Goal: Task Accomplishment & Management: Manage account settings

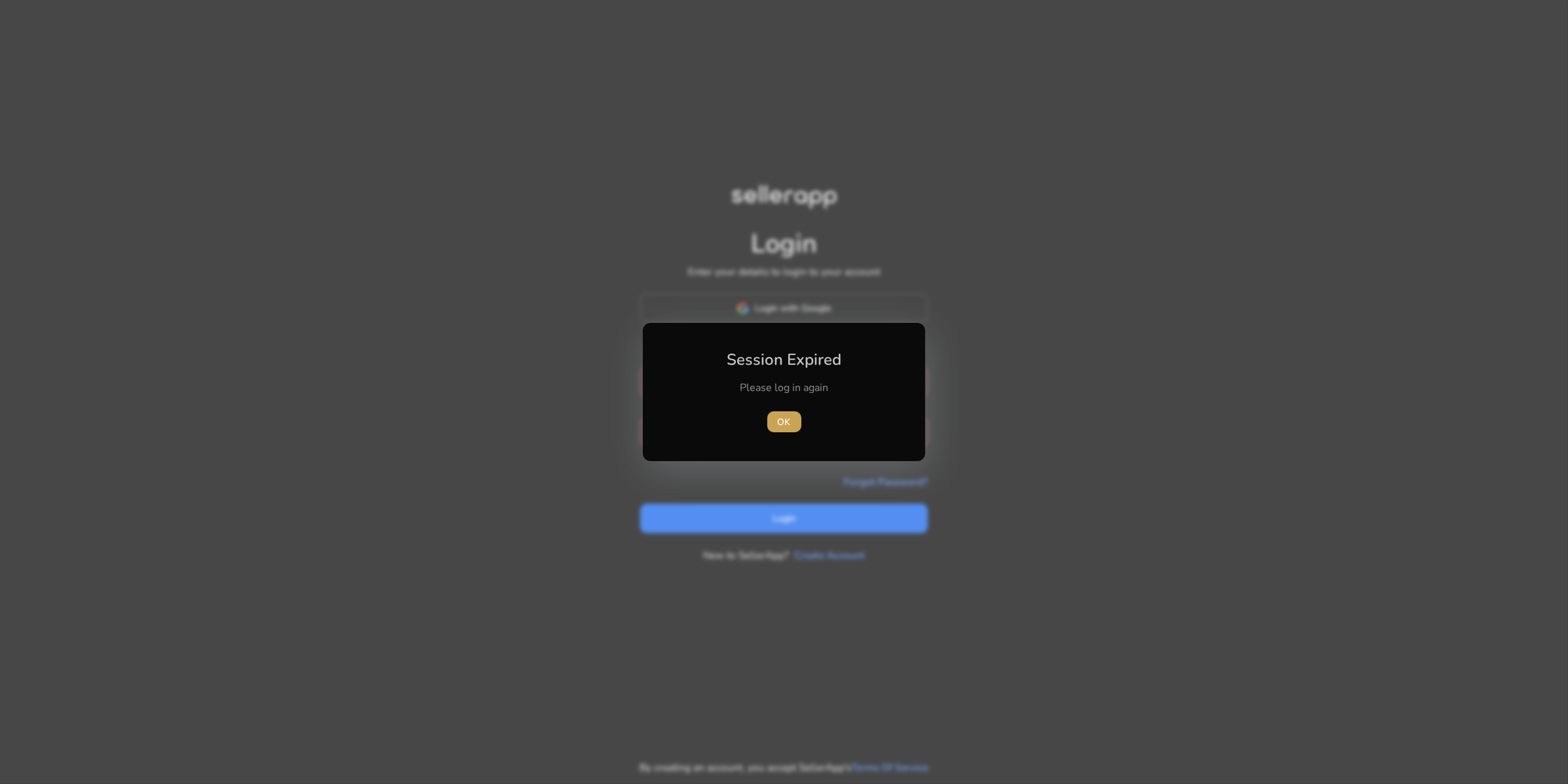
click at [782, 420] on span "OK" at bounding box center [784, 422] width 13 height 14
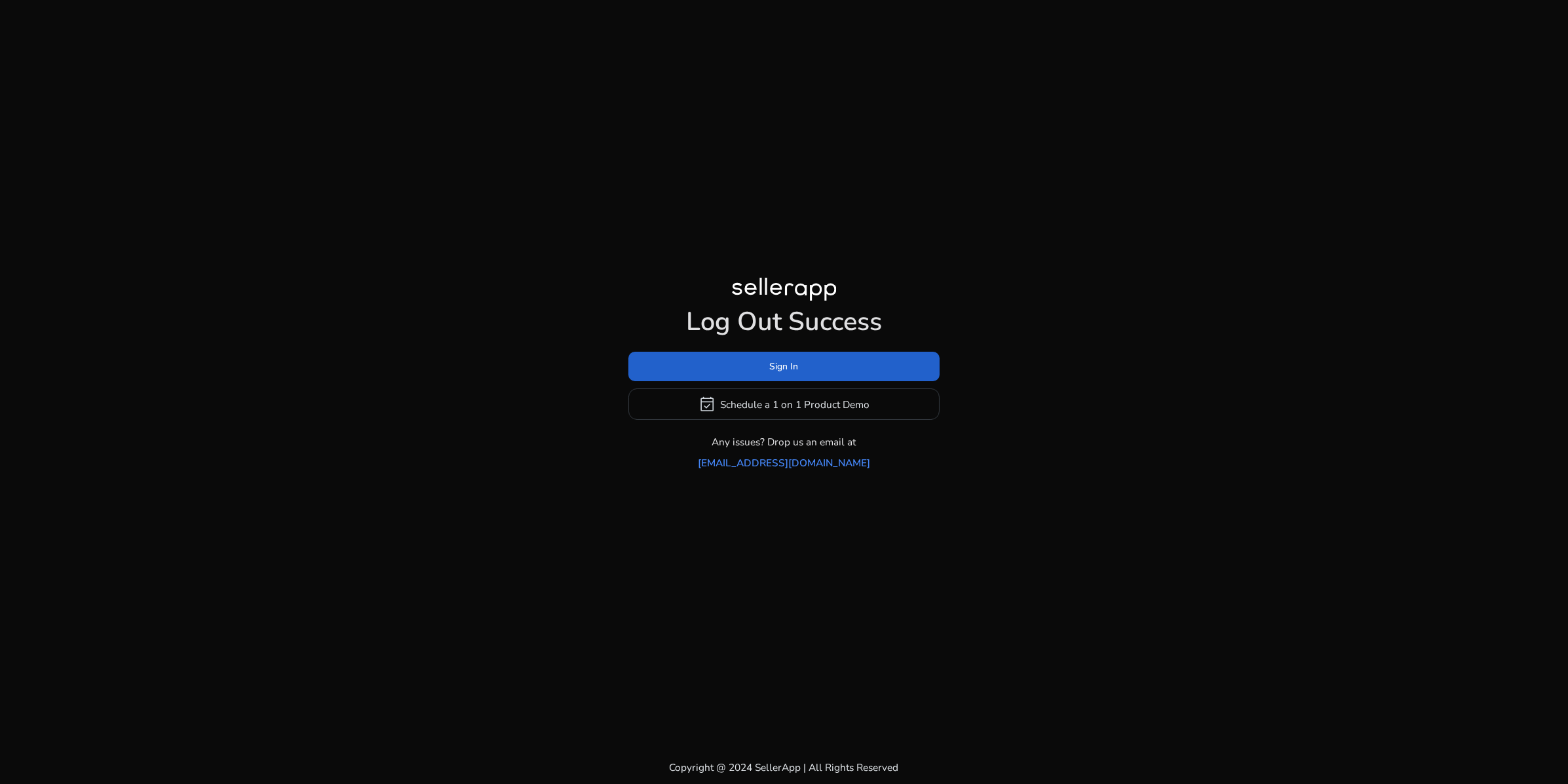
click at [785, 355] on span at bounding box center [784, 367] width 311 height 32
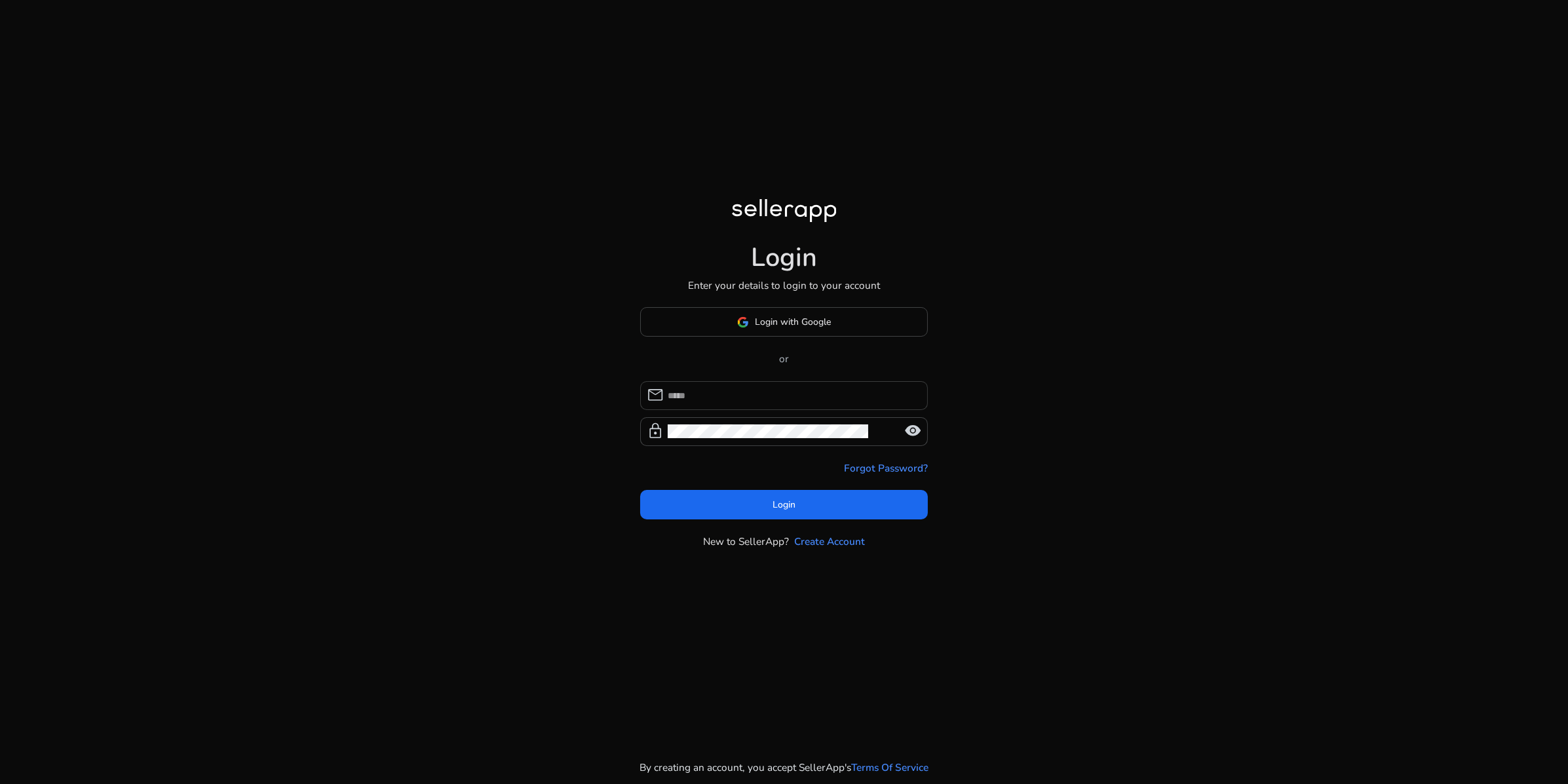
click at [782, 402] on input at bounding box center [792, 395] width 249 height 14
type input "**********"
click at [767, 520] on span at bounding box center [784, 504] width 289 height 32
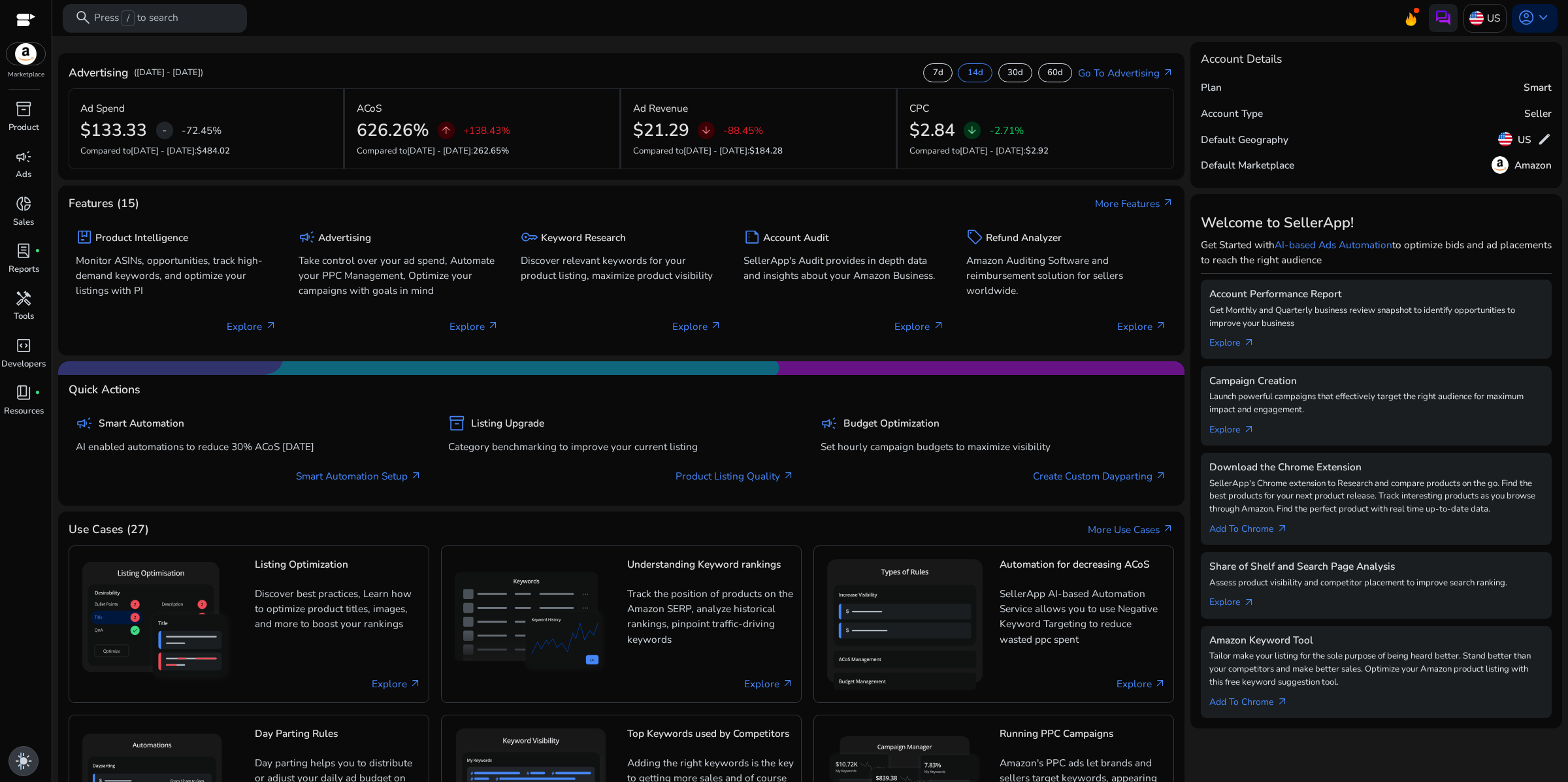
click at [17, 752] on span "light_mode" at bounding box center [23, 761] width 17 height 17
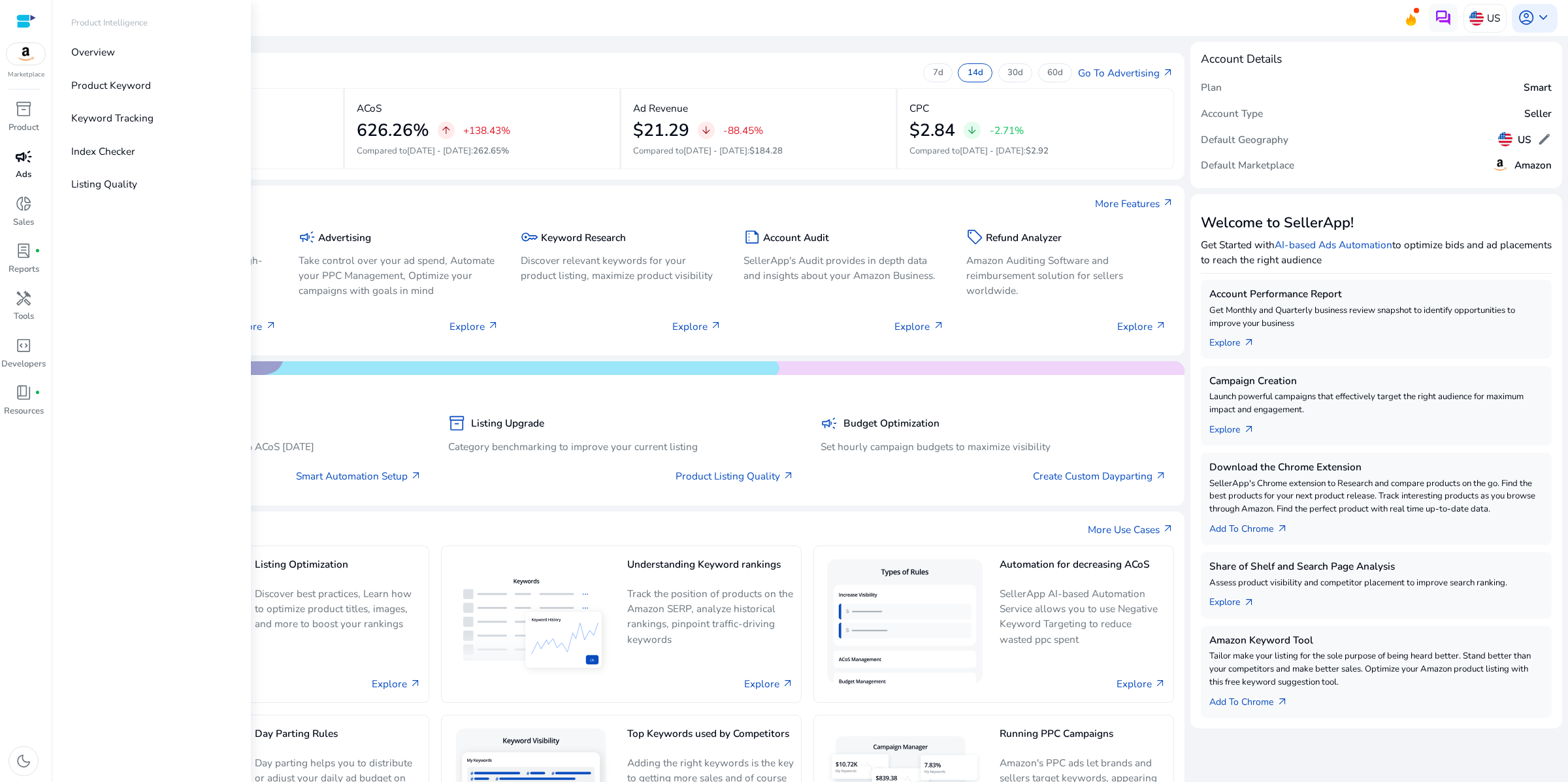
click at [23, 165] on span "campaign" at bounding box center [23, 156] width 17 height 17
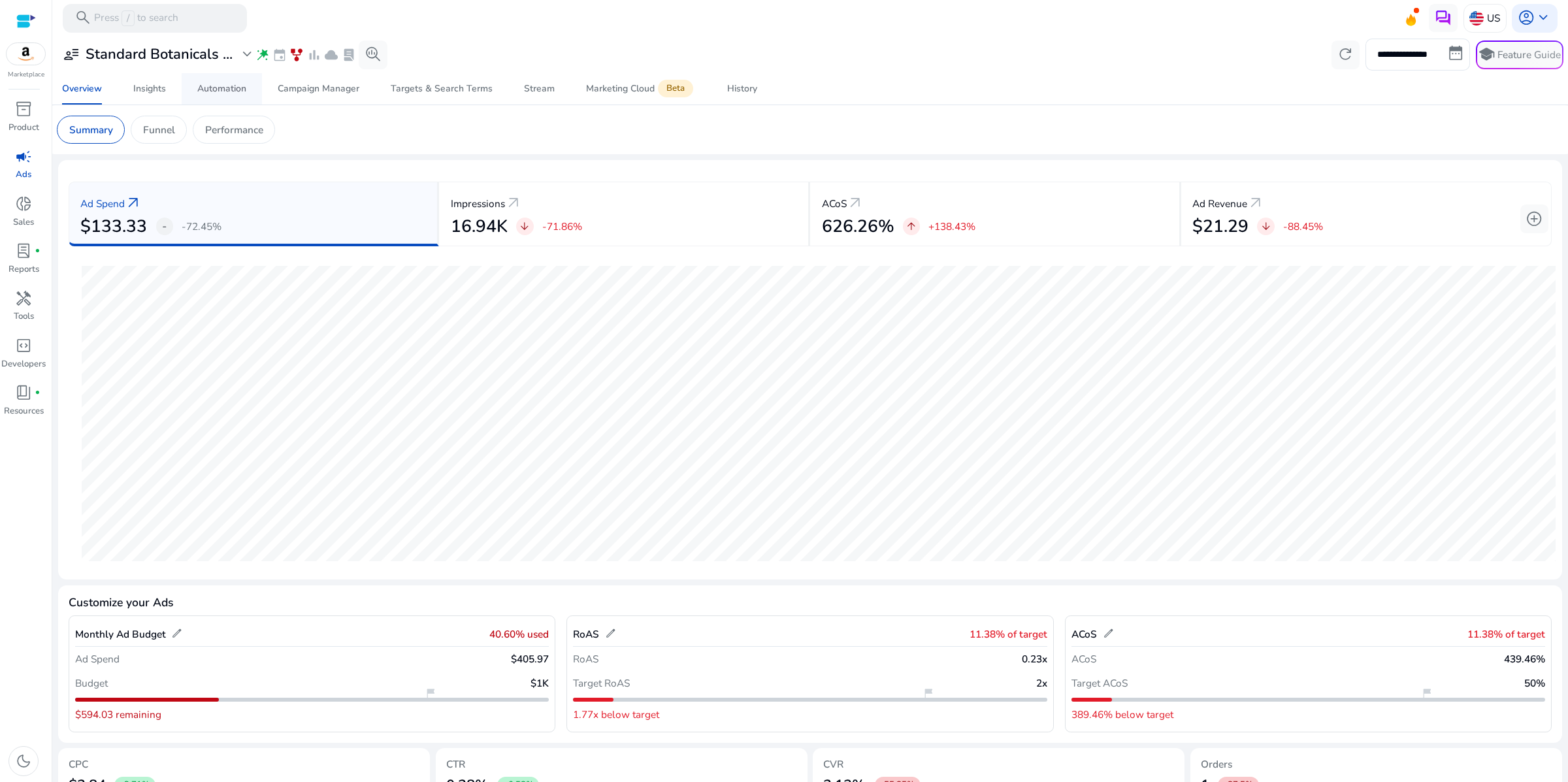
click at [226, 93] on div "Automation" at bounding box center [222, 88] width 49 height 9
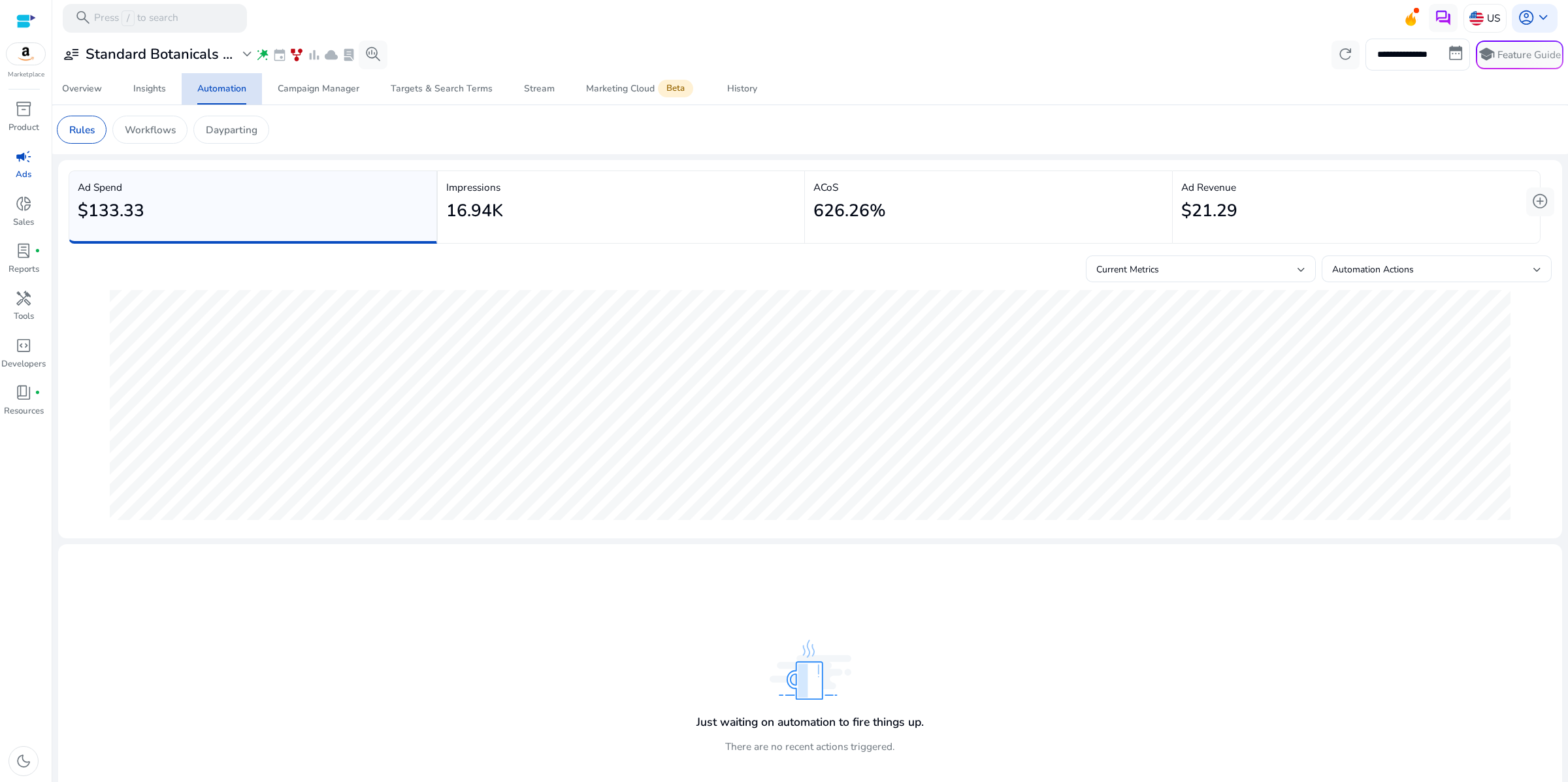
click at [218, 93] on div "Automation" at bounding box center [222, 88] width 49 height 9
click at [215, 93] on div "Automation" at bounding box center [222, 88] width 49 height 9
click at [176, 137] on p "Workflows" at bounding box center [150, 129] width 51 height 15
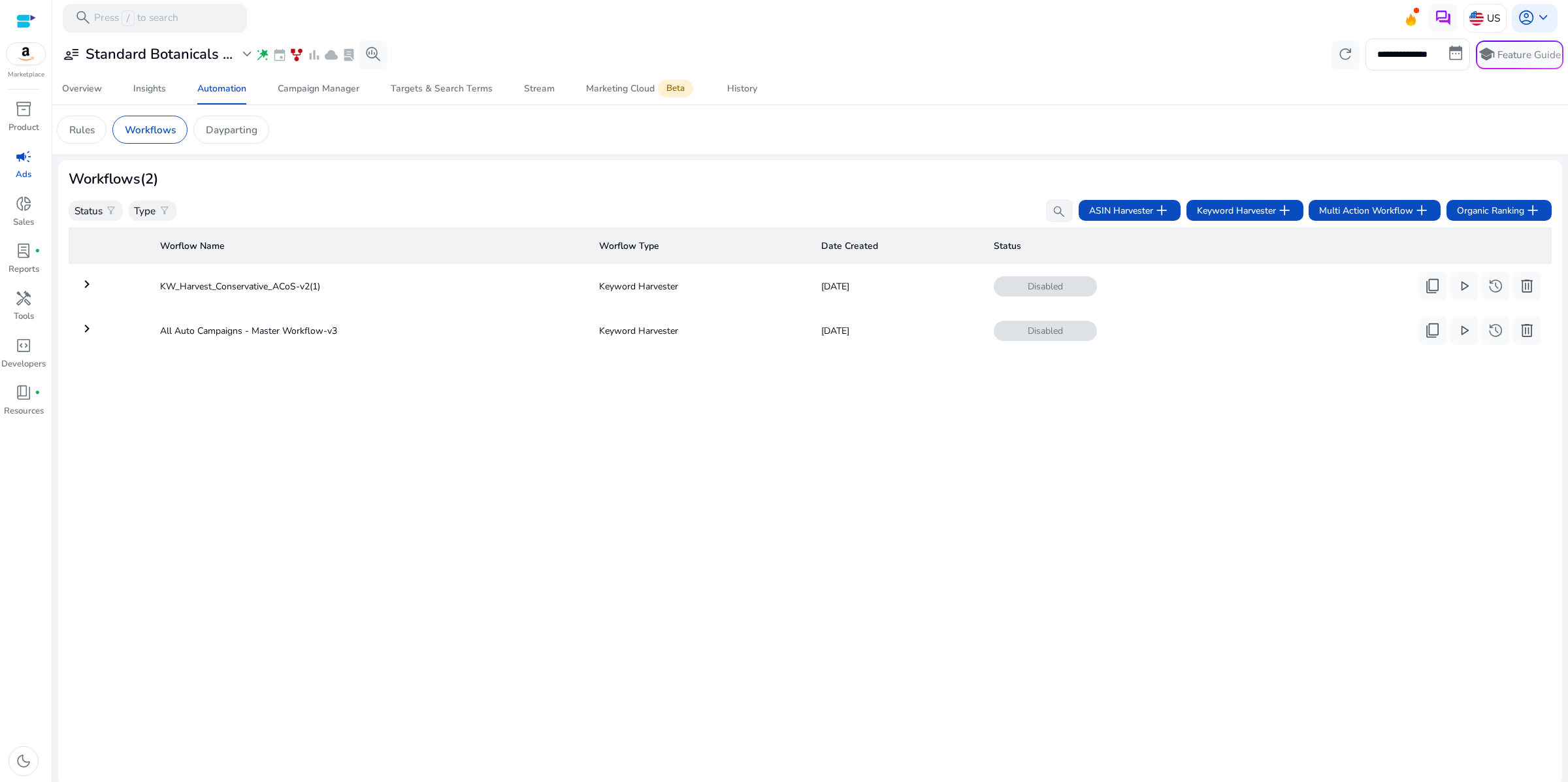
click at [866, 532] on div "Worflow Name Worflow Type Date Created Status keyboard_arrow_right KW_Harvest_C…" at bounding box center [810, 499] width 1482 height 553
click at [1198, 219] on span "Keyword Harvester add" at bounding box center [1244, 210] width 96 height 17
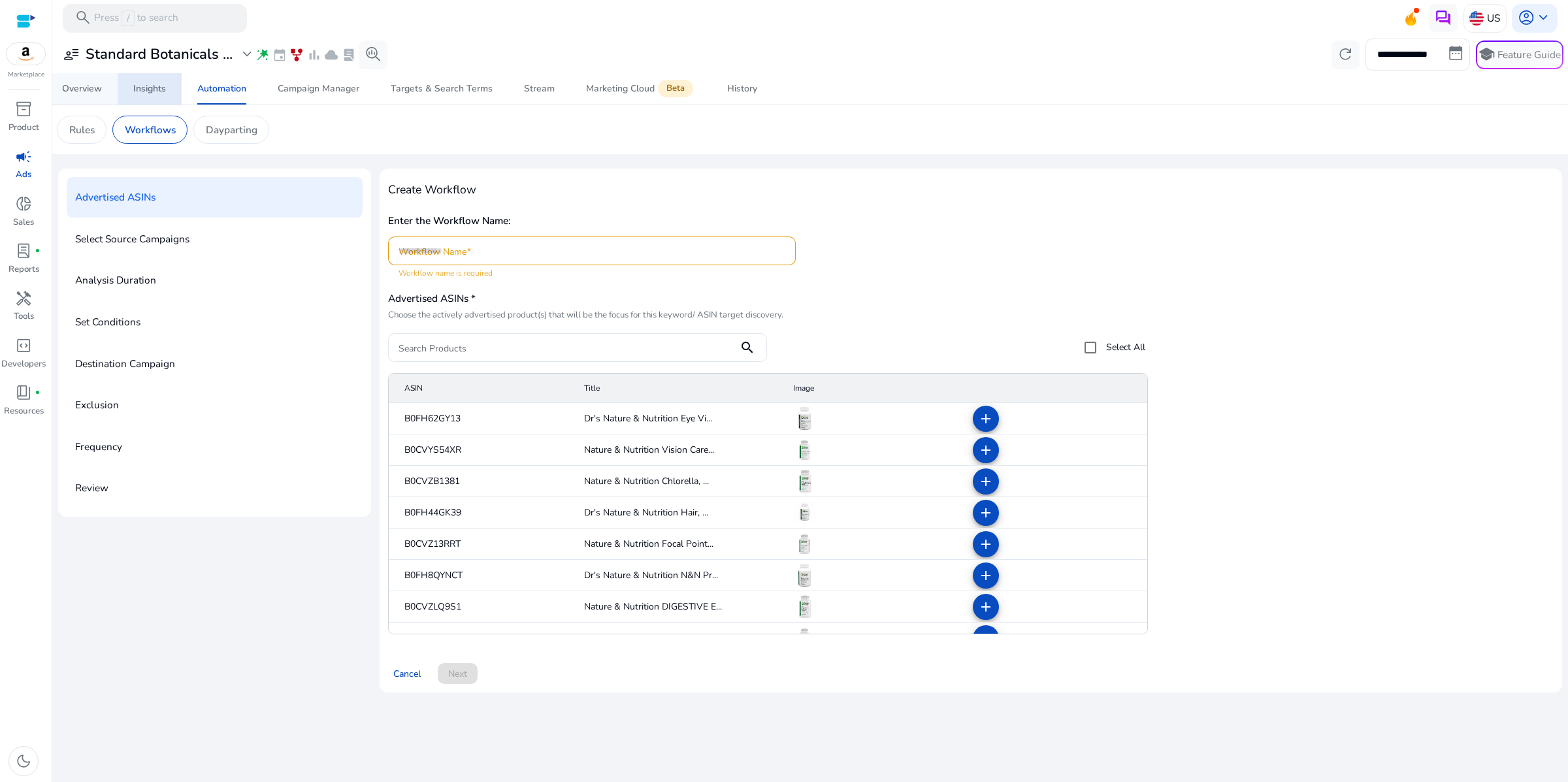
drag, startPoint x: 148, startPoint y: 106, endPoint x: 69, endPoint y: 111, distance: 79.2
click at [148, 93] on div "Insights" at bounding box center [149, 88] width 33 height 9
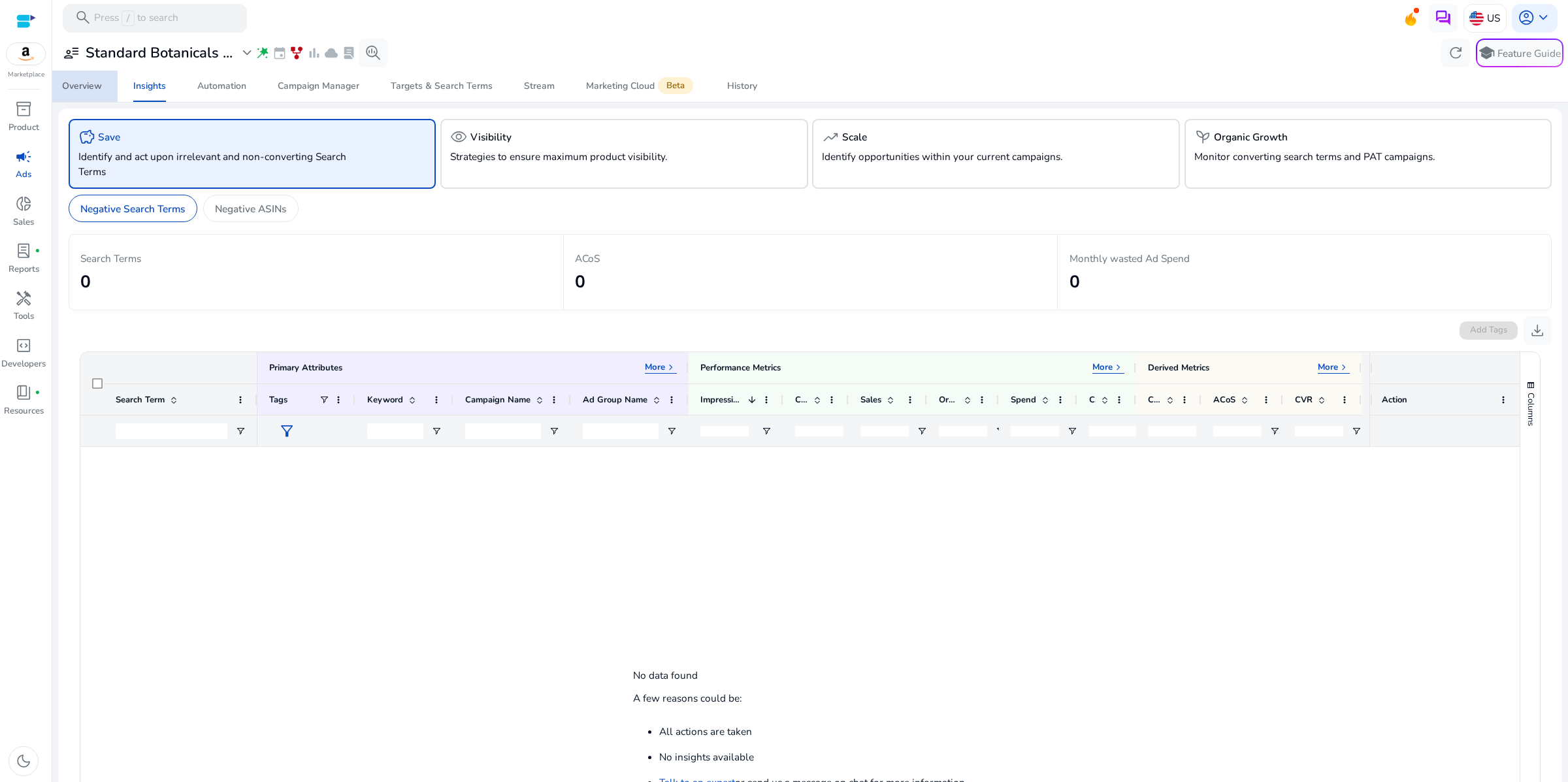
click at [74, 91] on div "Overview" at bounding box center [82, 87] width 40 height 9
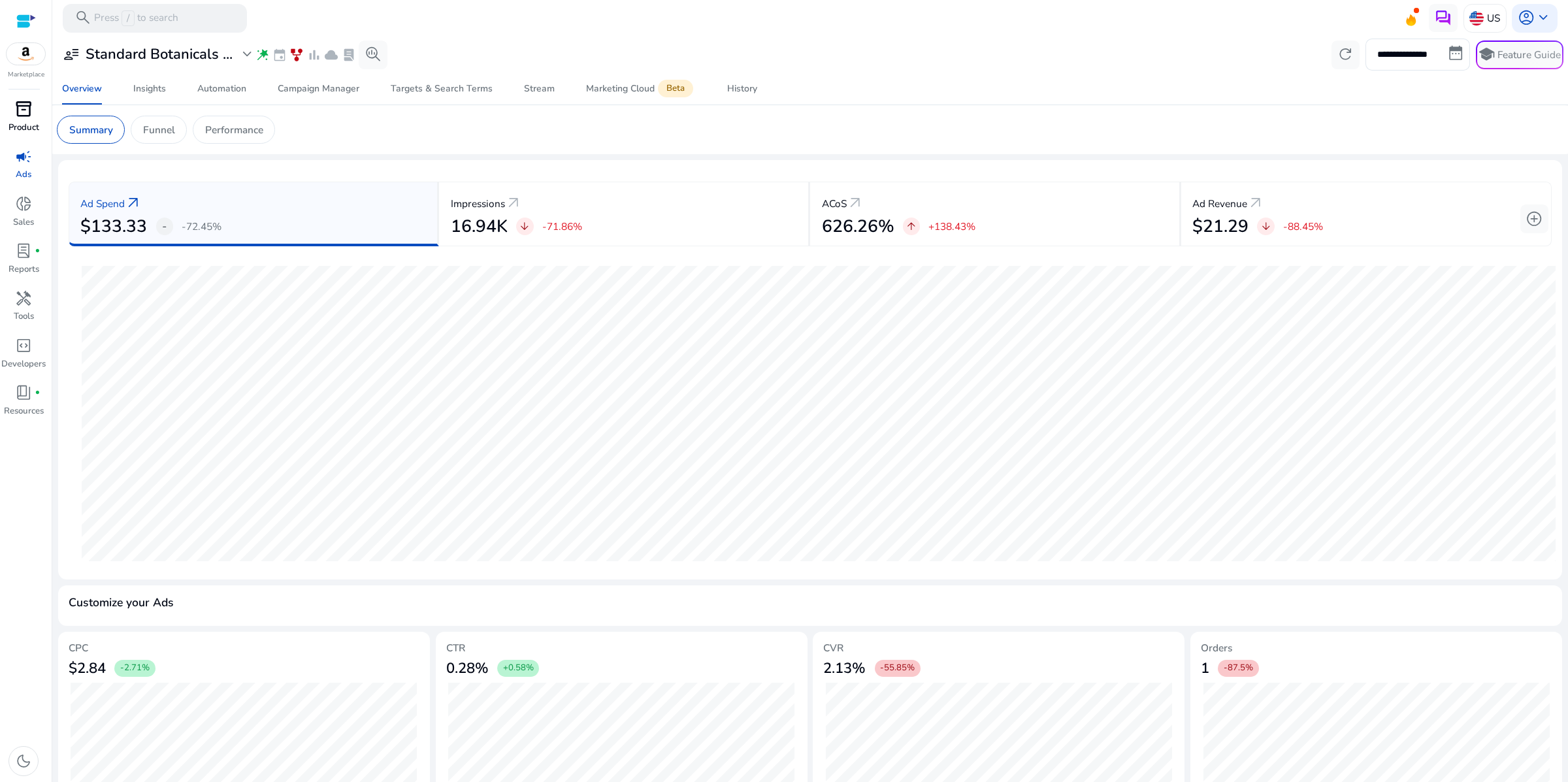
click at [20, 117] on span "inventory_2" at bounding box center [23, 109] width 17 height 17
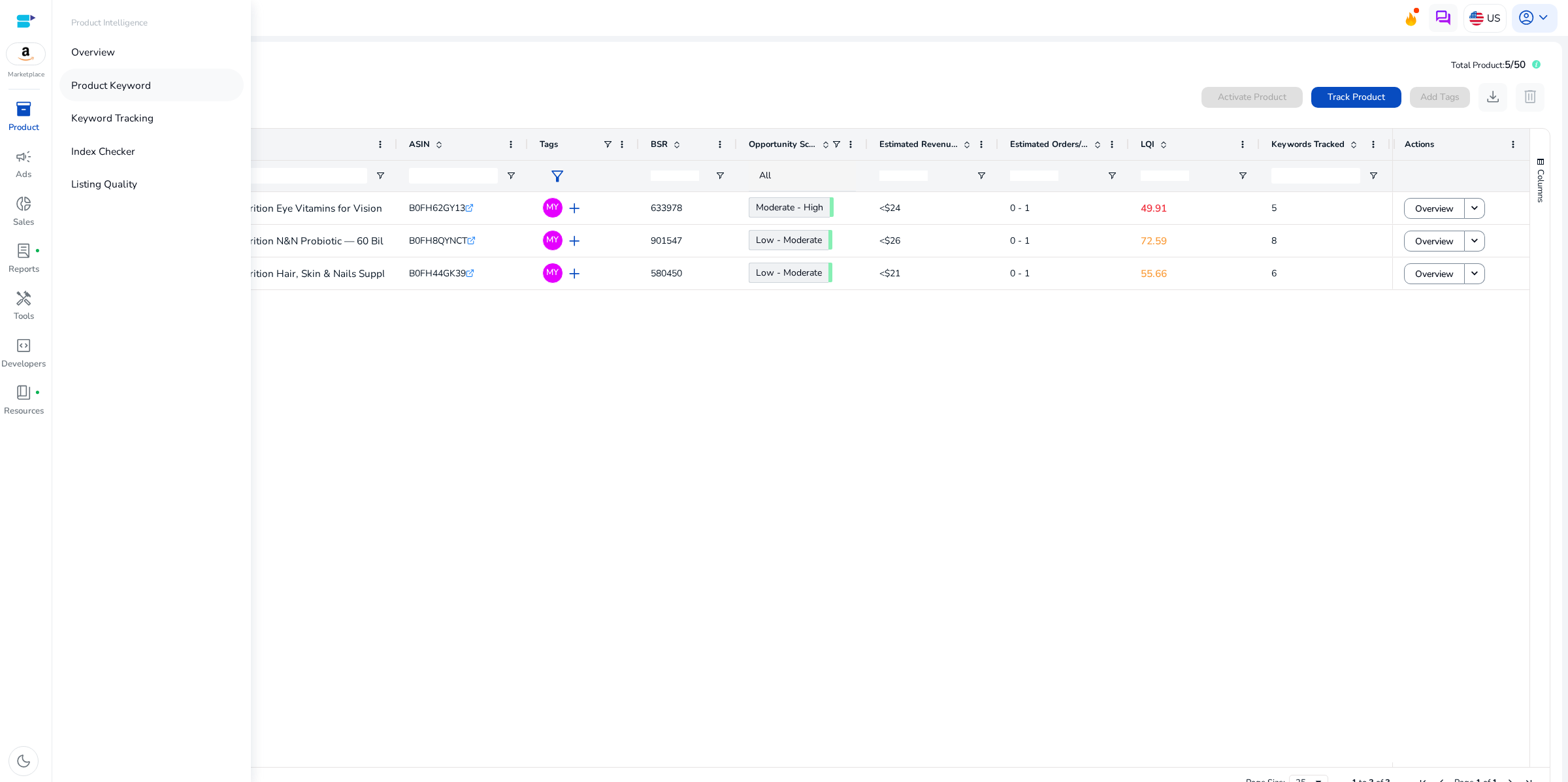
click at [142, 93] on p "Product Keyword" at bounding box center [111, 85] width 80 height 15
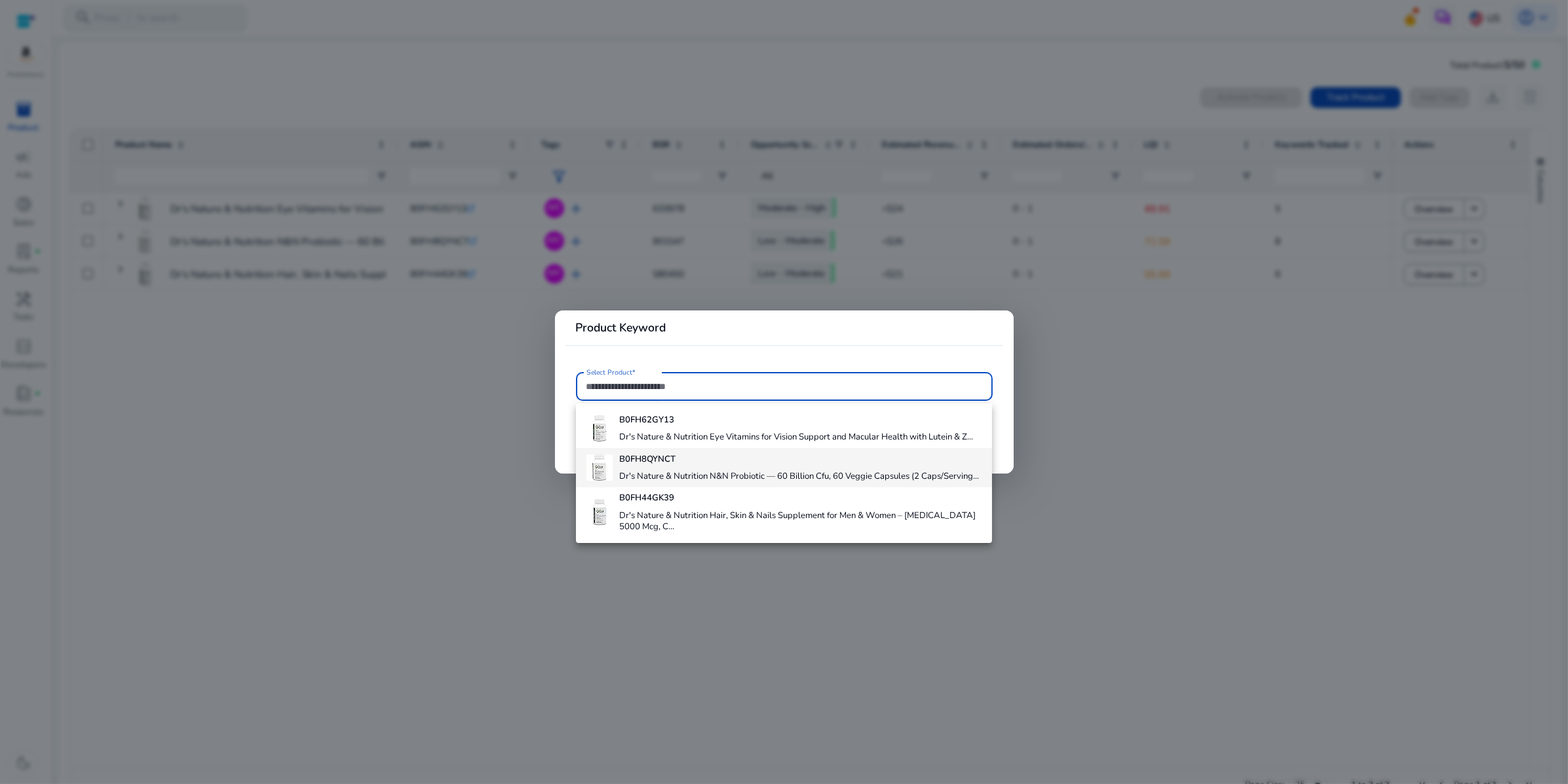
scroll to position [71, 0]
click at [697, 533] on h4 "Dr's Nature & Nutrition Hair, Skin & Nails Supplement for Men & Women – Biotin …" at bounding box center [800, 521] width 362 height 23
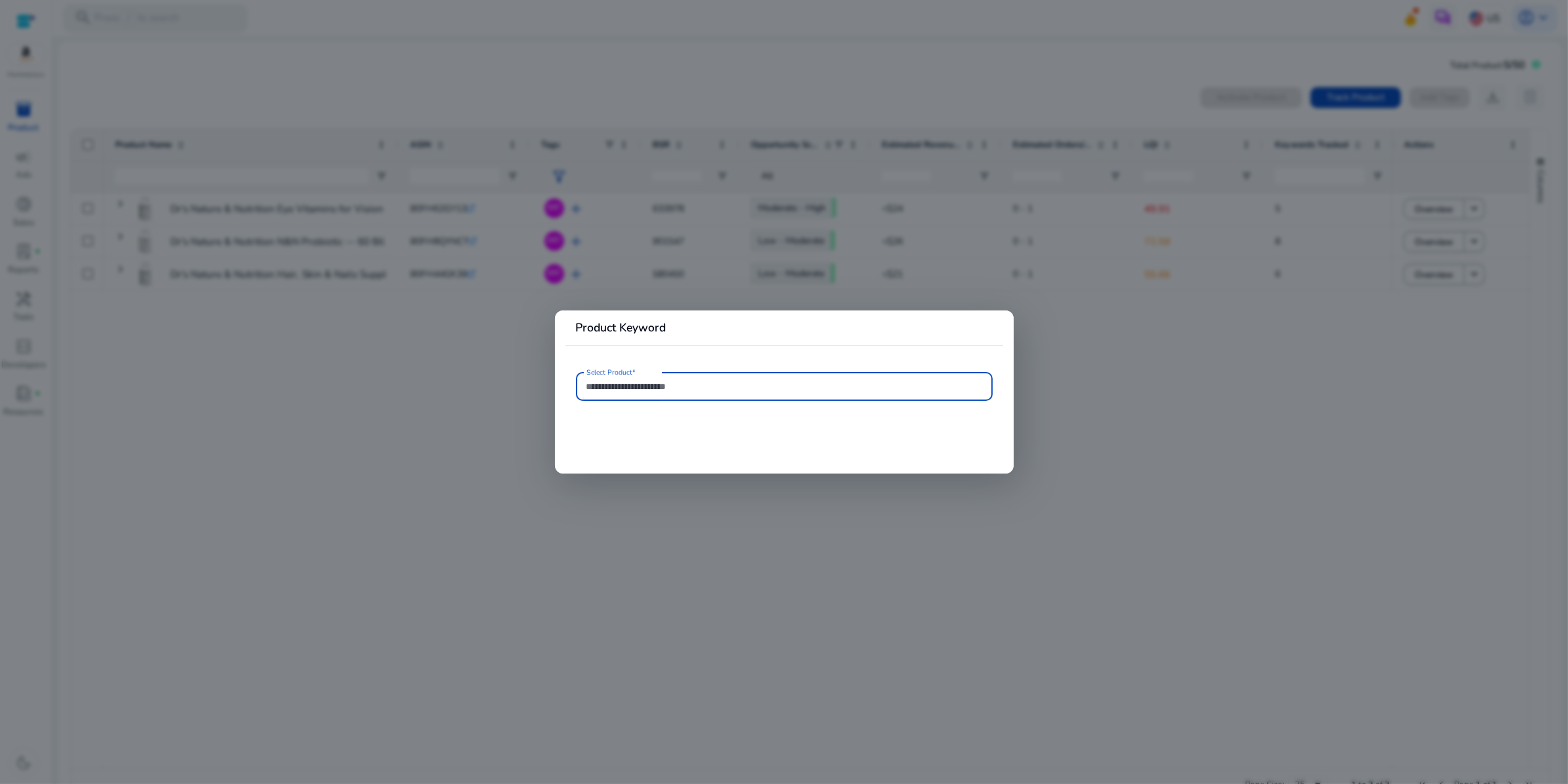
type input "**********"
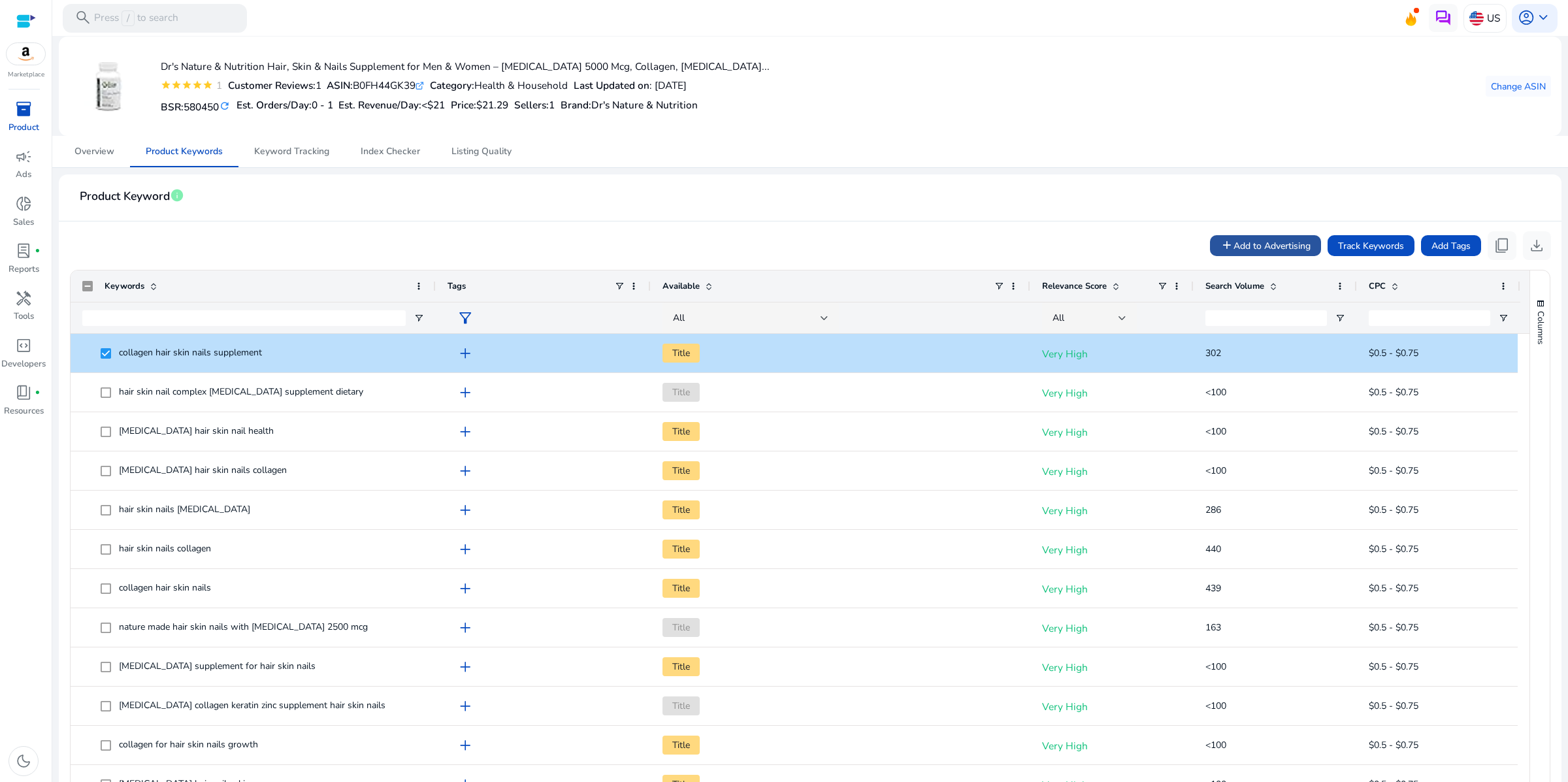
click at [1233, 252] on span "Add to Advertising" at bounding box center [1271, 246] width 77 height 14
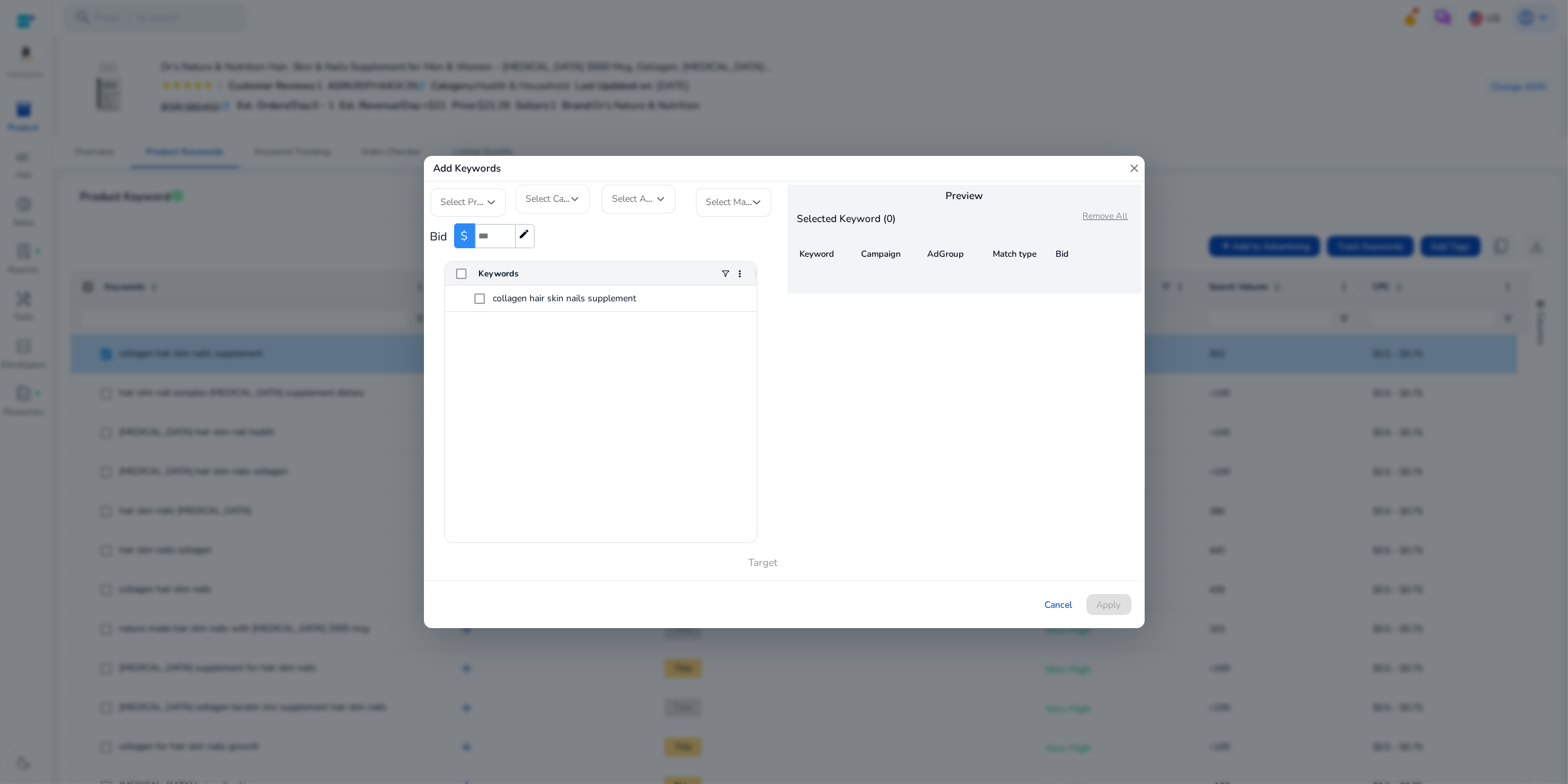
click at [577, 190] on div "Select Campaign" at bounding box center [552, 199] width 74 height 29
click at [577, 190] on div at bounding box center [784, 392] width 1568 height 784
click at [659, 196] on div at bounding box center [661, 199] width 7 height 6
click at [664, 196] on div at bounding box center [661, 199] width 7 height 6
click at [757, 200] on div at bounding box center [756, 203] width 7 height 6
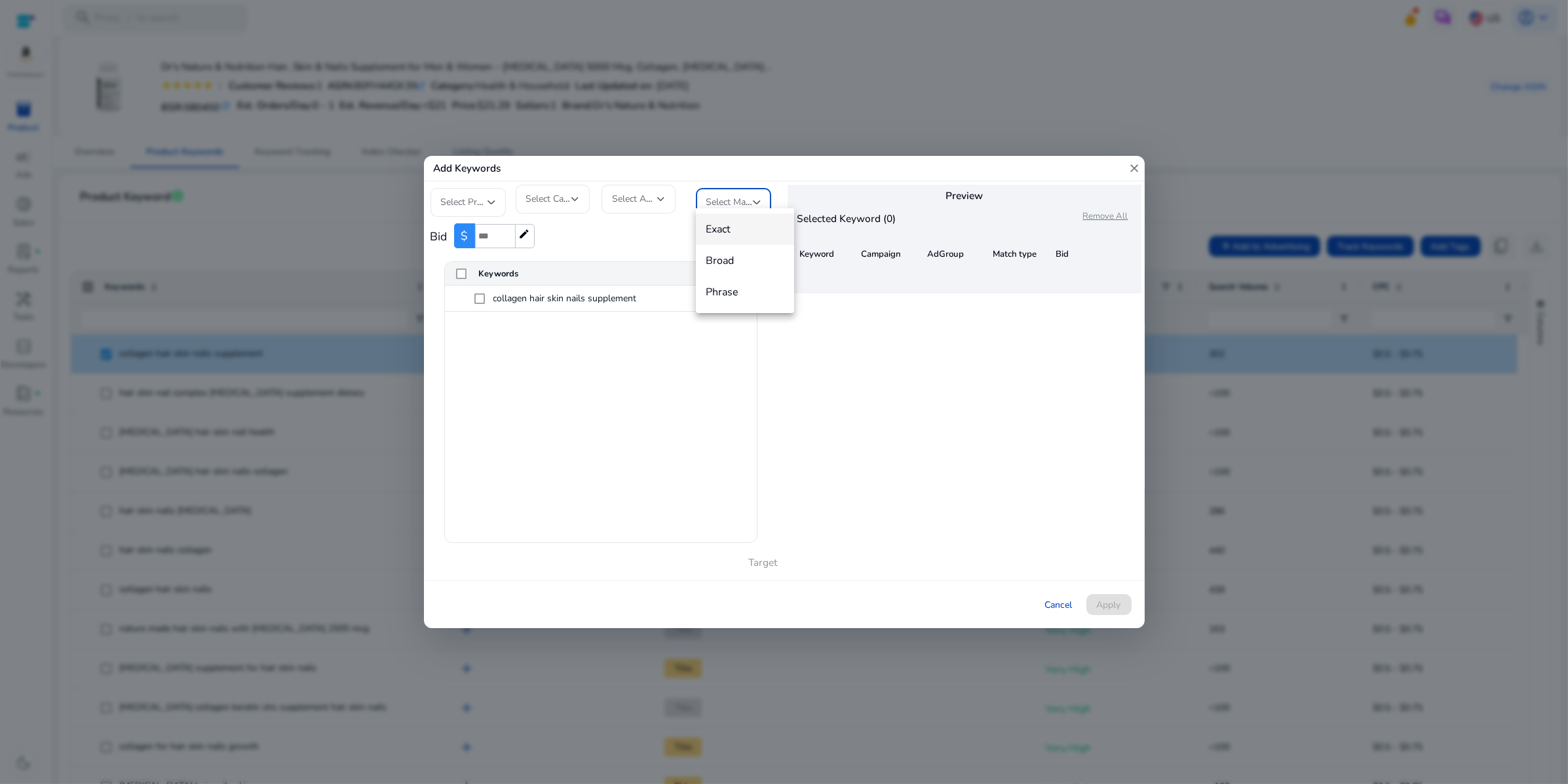
click at [757, 194] on div at bounding box center [784, 392] width 1568 height 784
click at [1129, 158] on mat-icon "close" at bounding box center [1135, 168] width 13 height 25
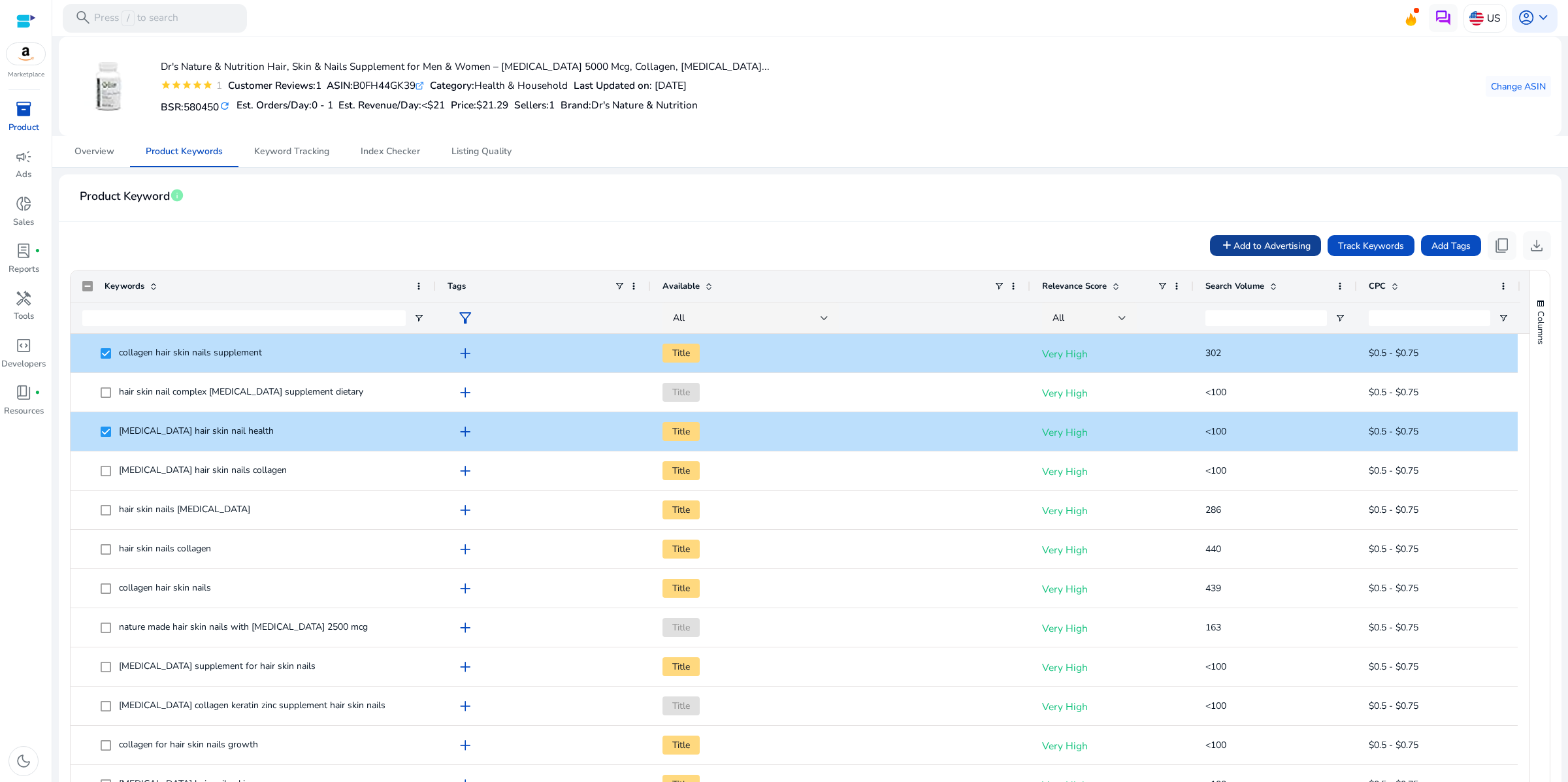
click at [1233, 252] on span "Add to Advertising" at bounding box center [1271, 246] width 77 height 14
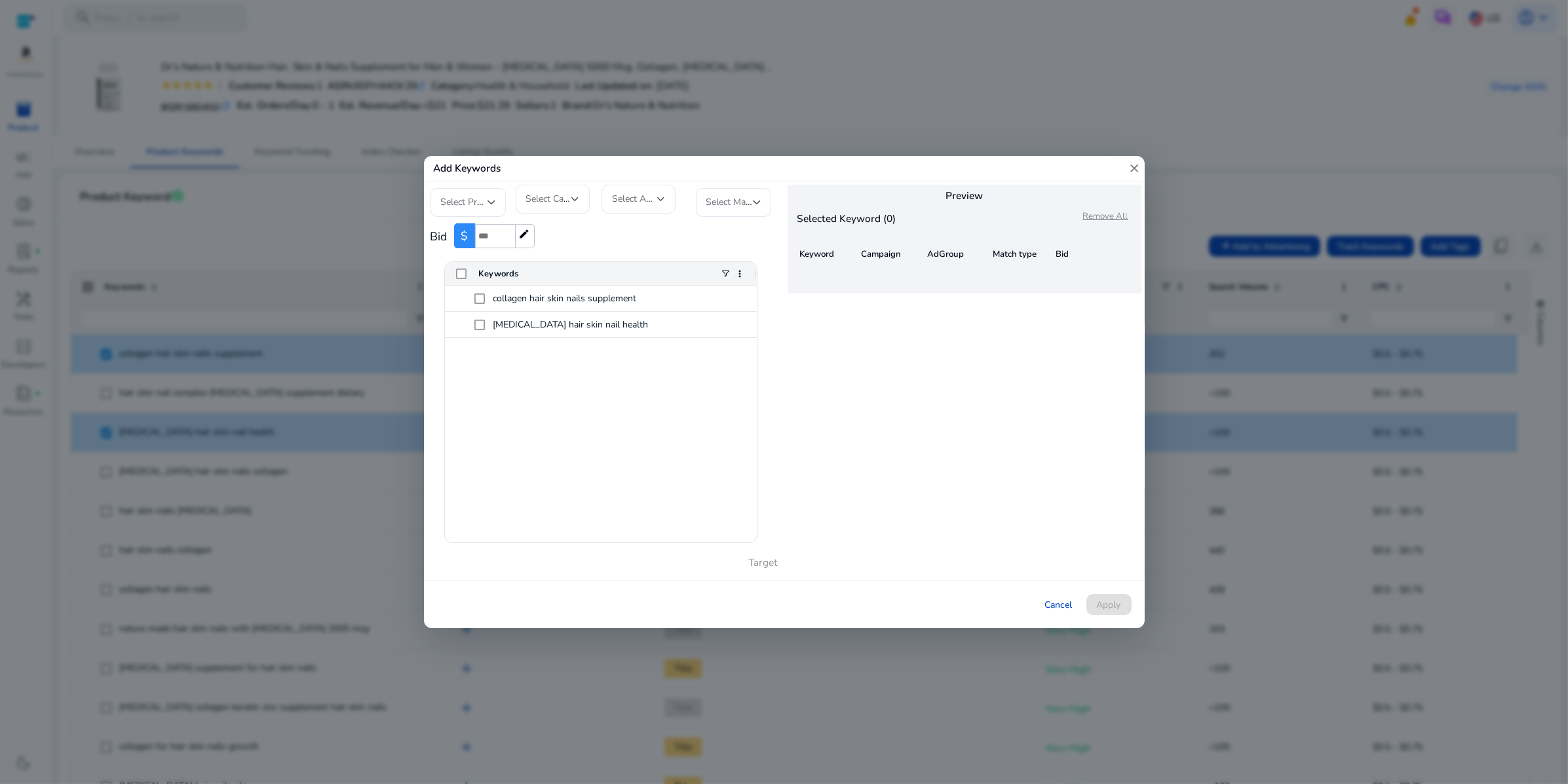
click at [1233, 179] on div at bounding box center [784, 392] width 1568 height 784
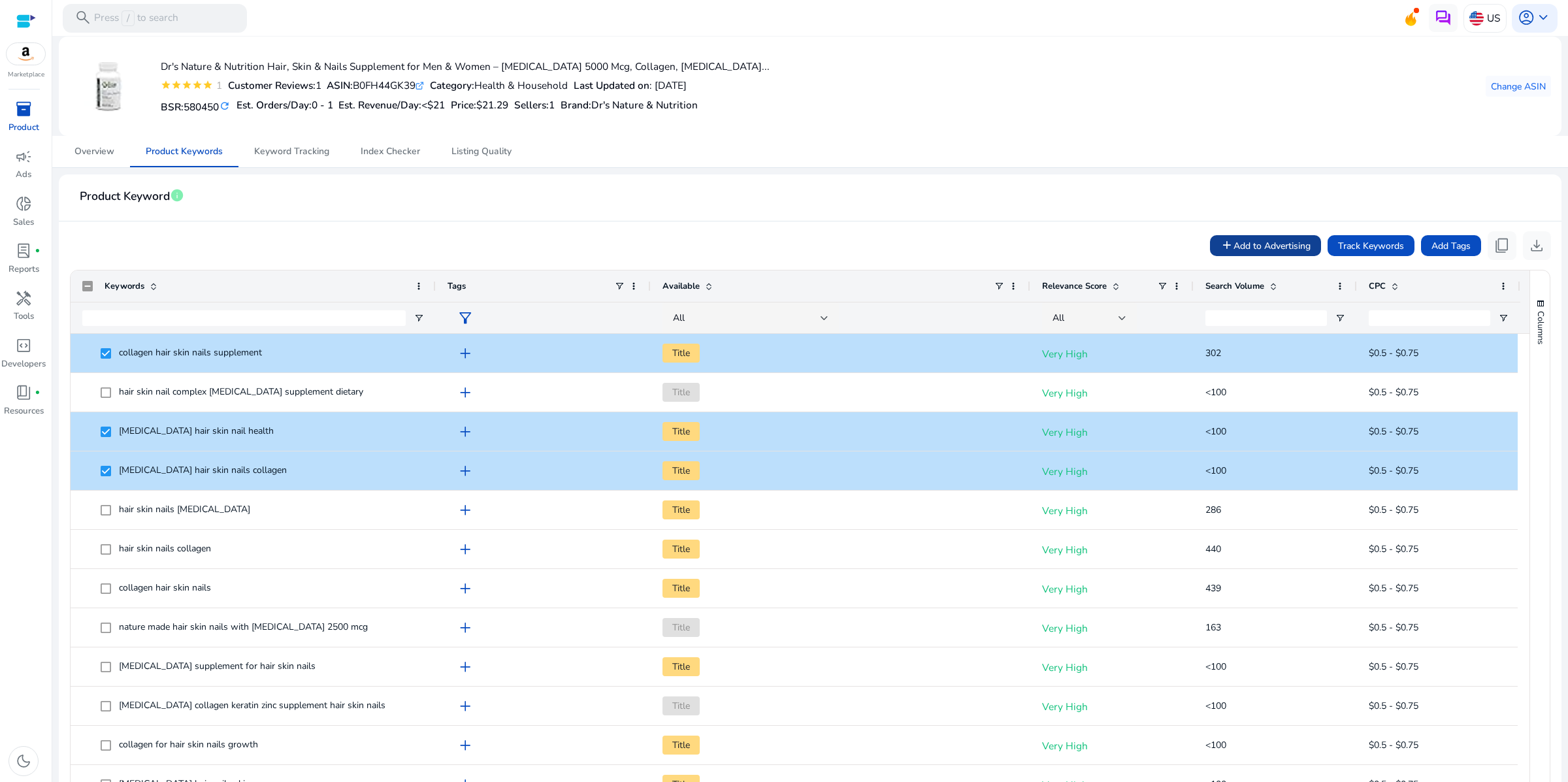
click at [1266, 252] on span "Add to Advertising" at bounding box center [1271, 246] width 77 height 14
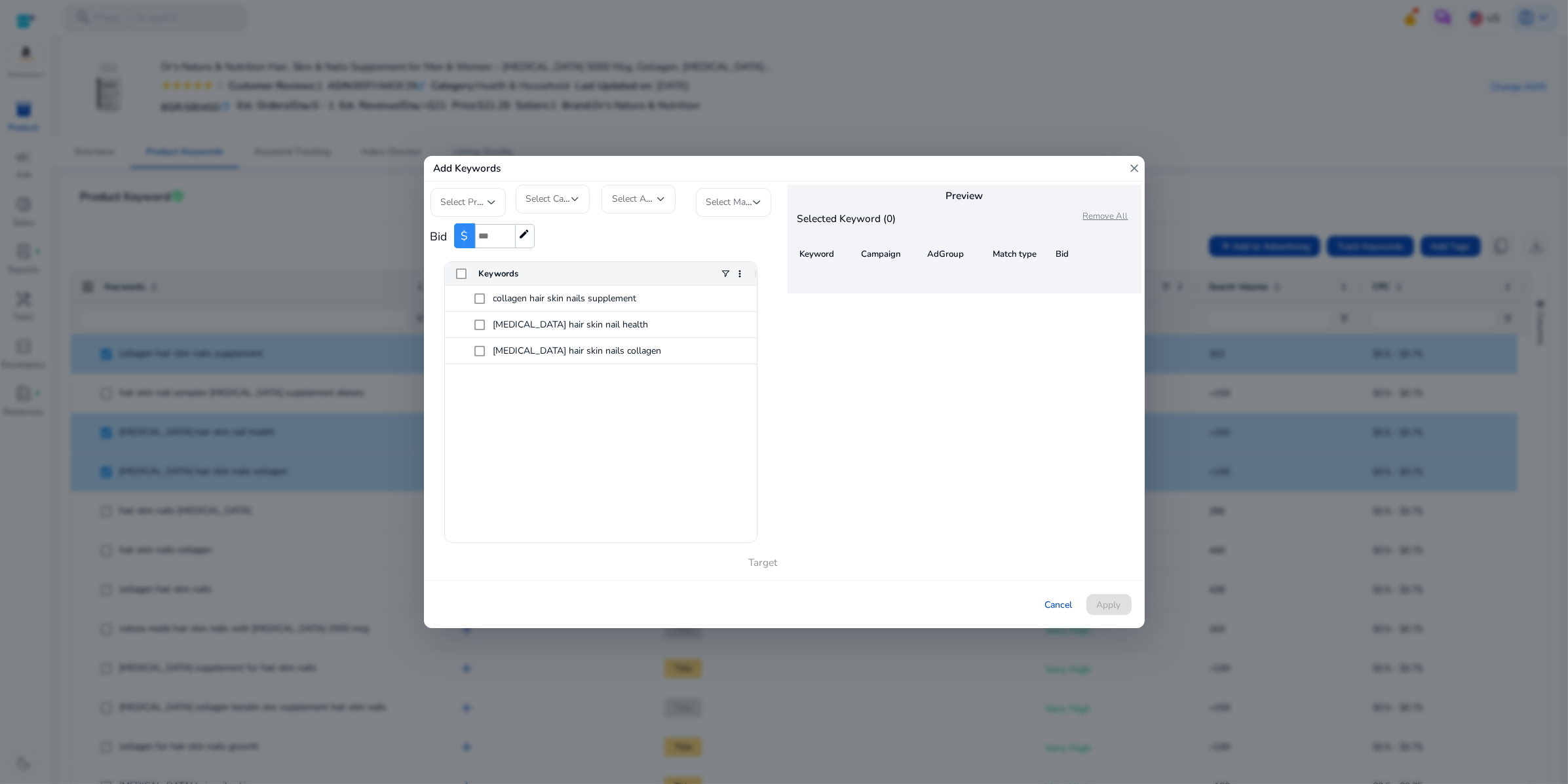
click at [1270, 119] on div at bounding box center [784, 392] width 1568 height 784
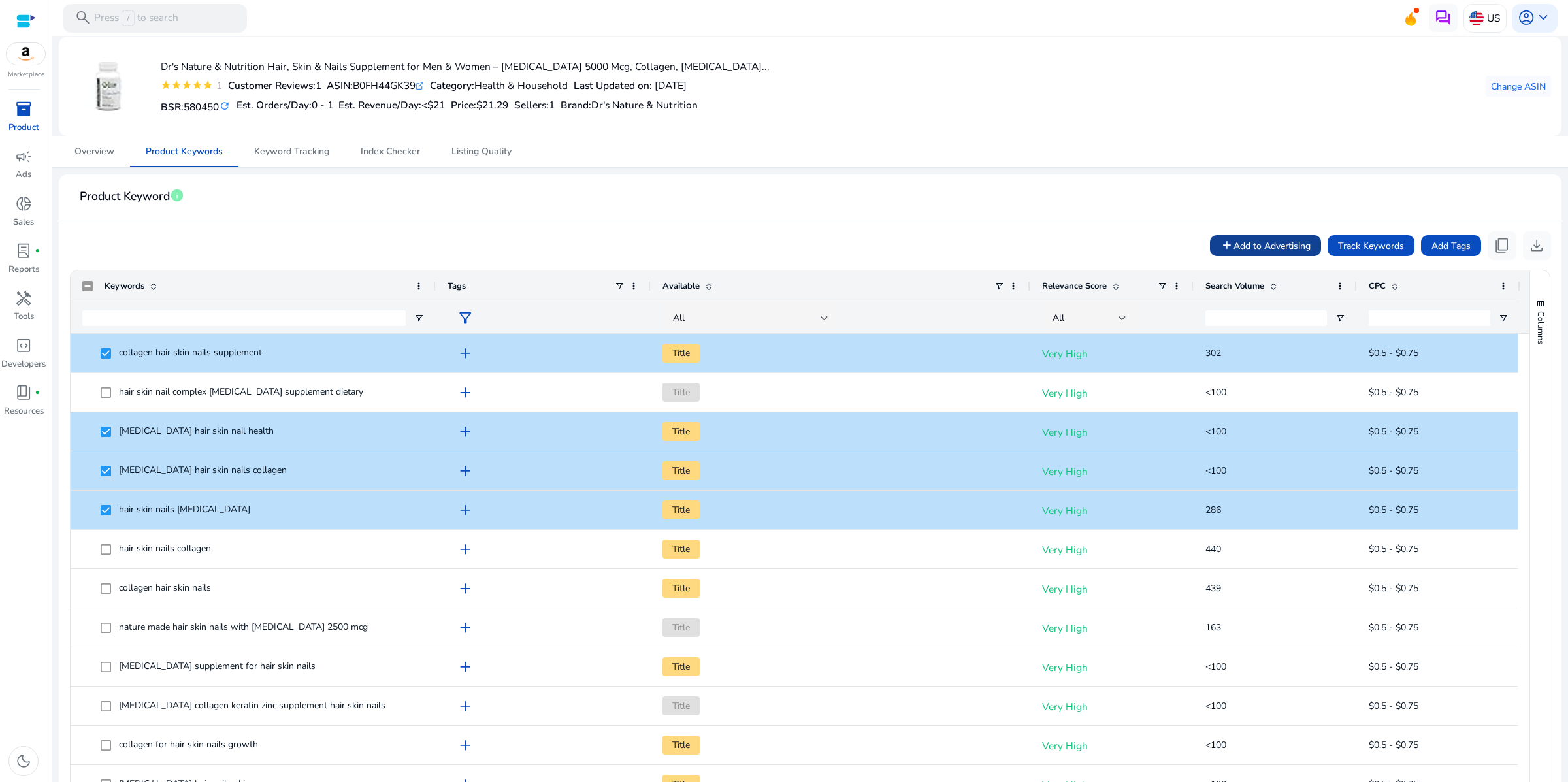
click at [1233, 252] on span "Add to Advertising" at bounding box center [1271, 246] width 77 height 14
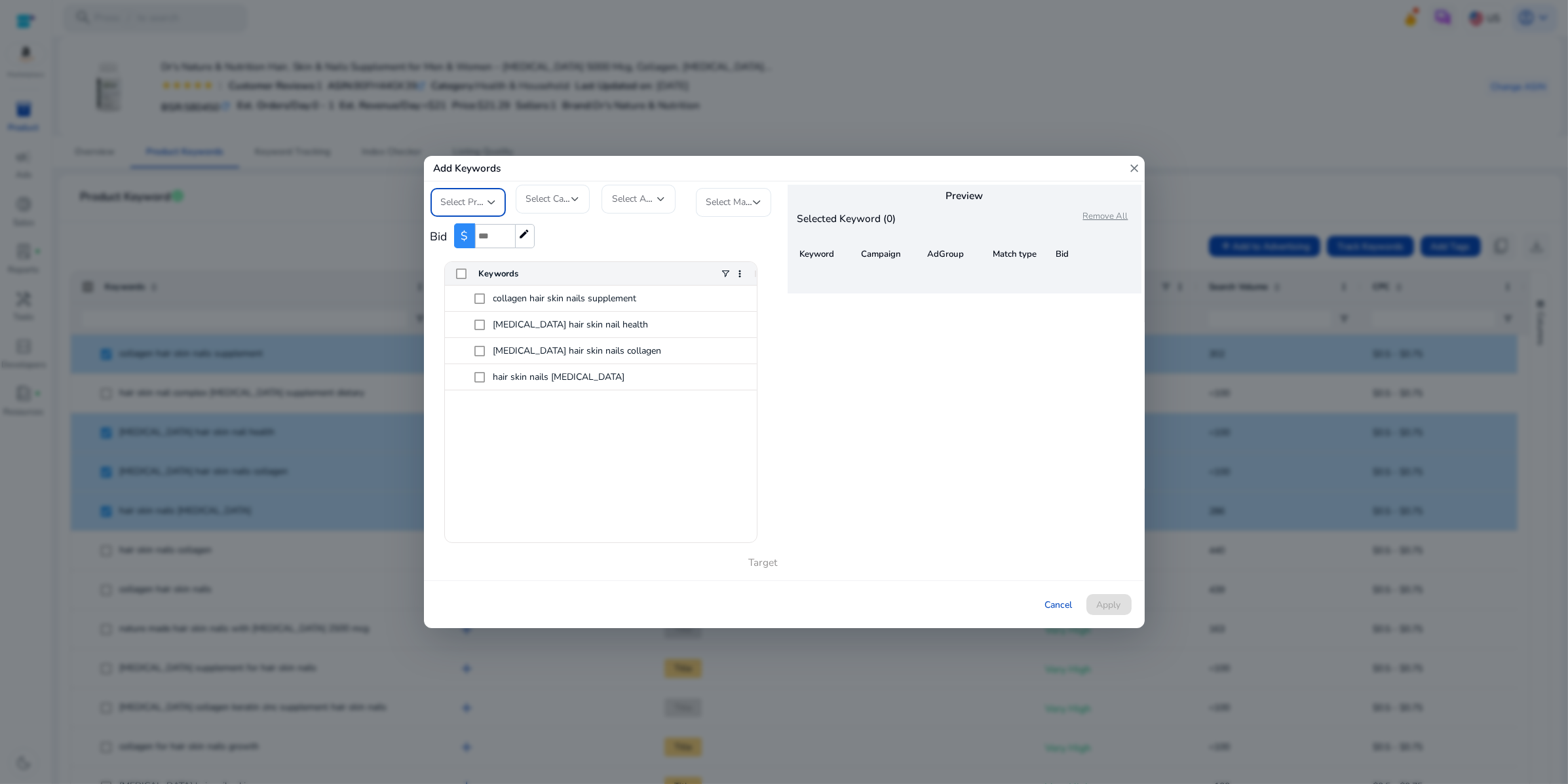
click at [1256, 150] on div at bounding box center [784, 392] width 1568 height 784
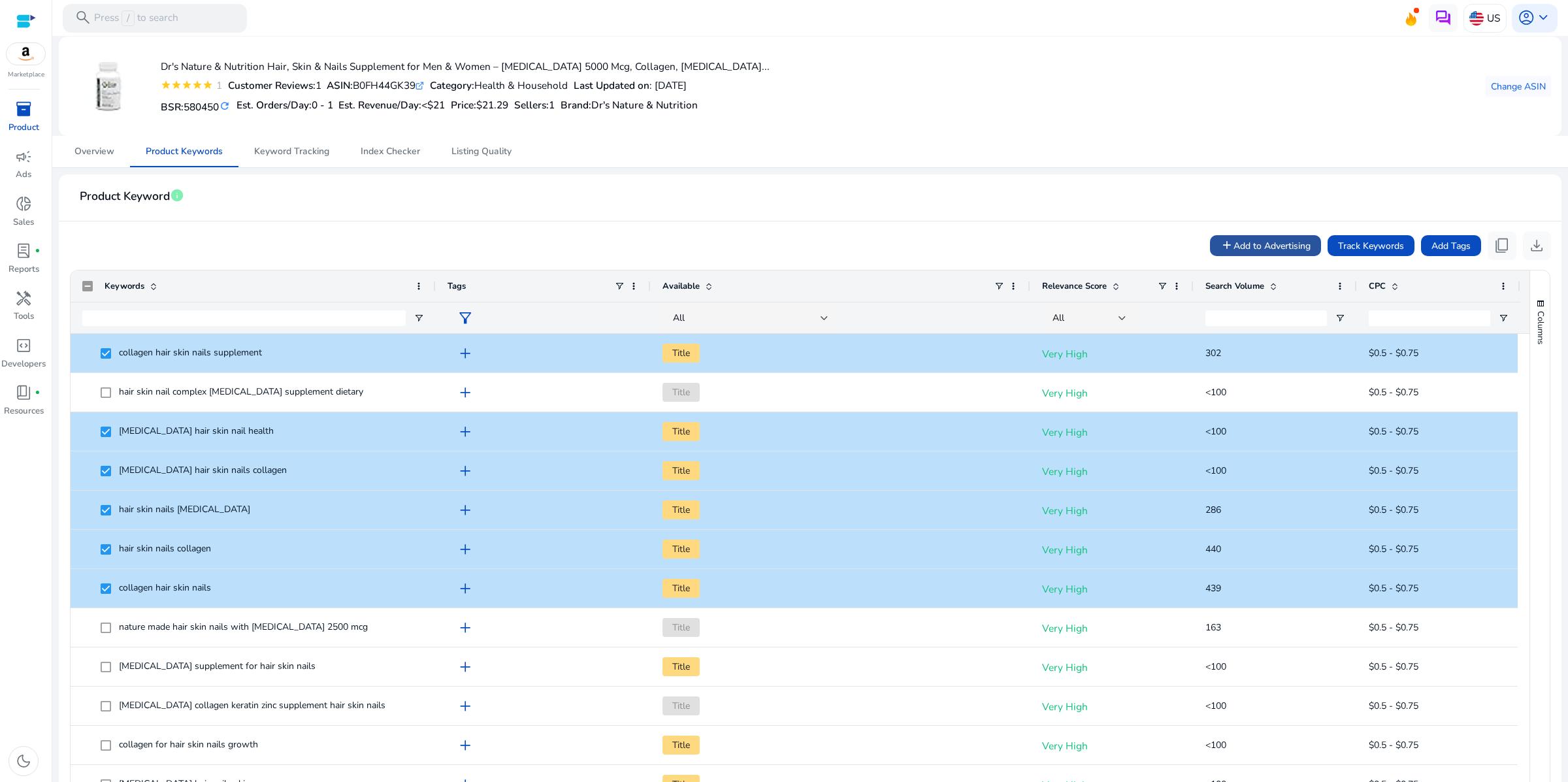
click at [1228, 262] on span at bounding box center [1264, 246] width 111 height 32
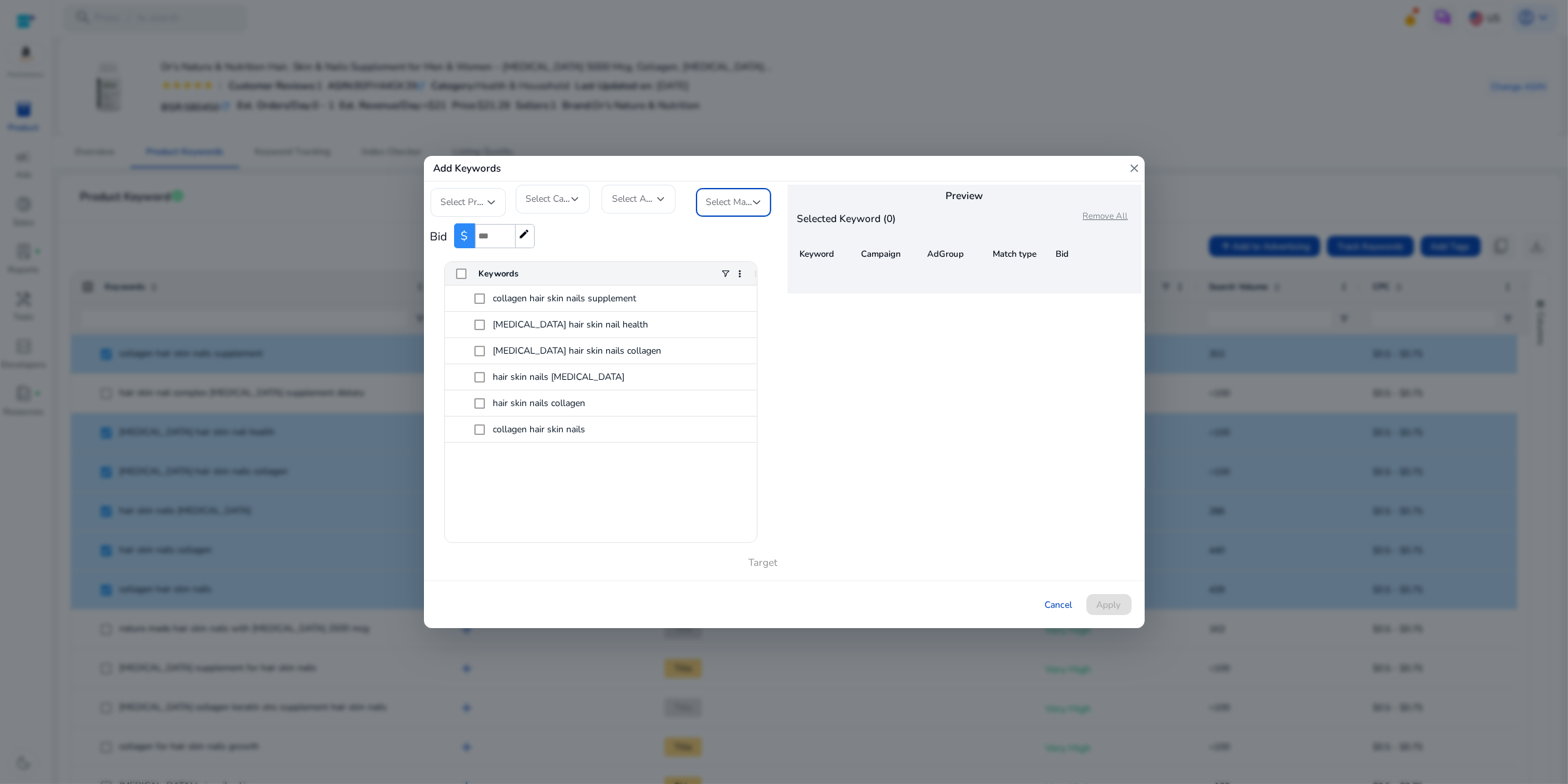
click at [757, 194] on div at bounding box center [756, 202] width 7 height 16
click at [742, 259] on span "Broad" at bounding box center [744, 259] width 78 height 14
click at [1307, 120] on div at bounding box center [784, 392] width 1568 height 784
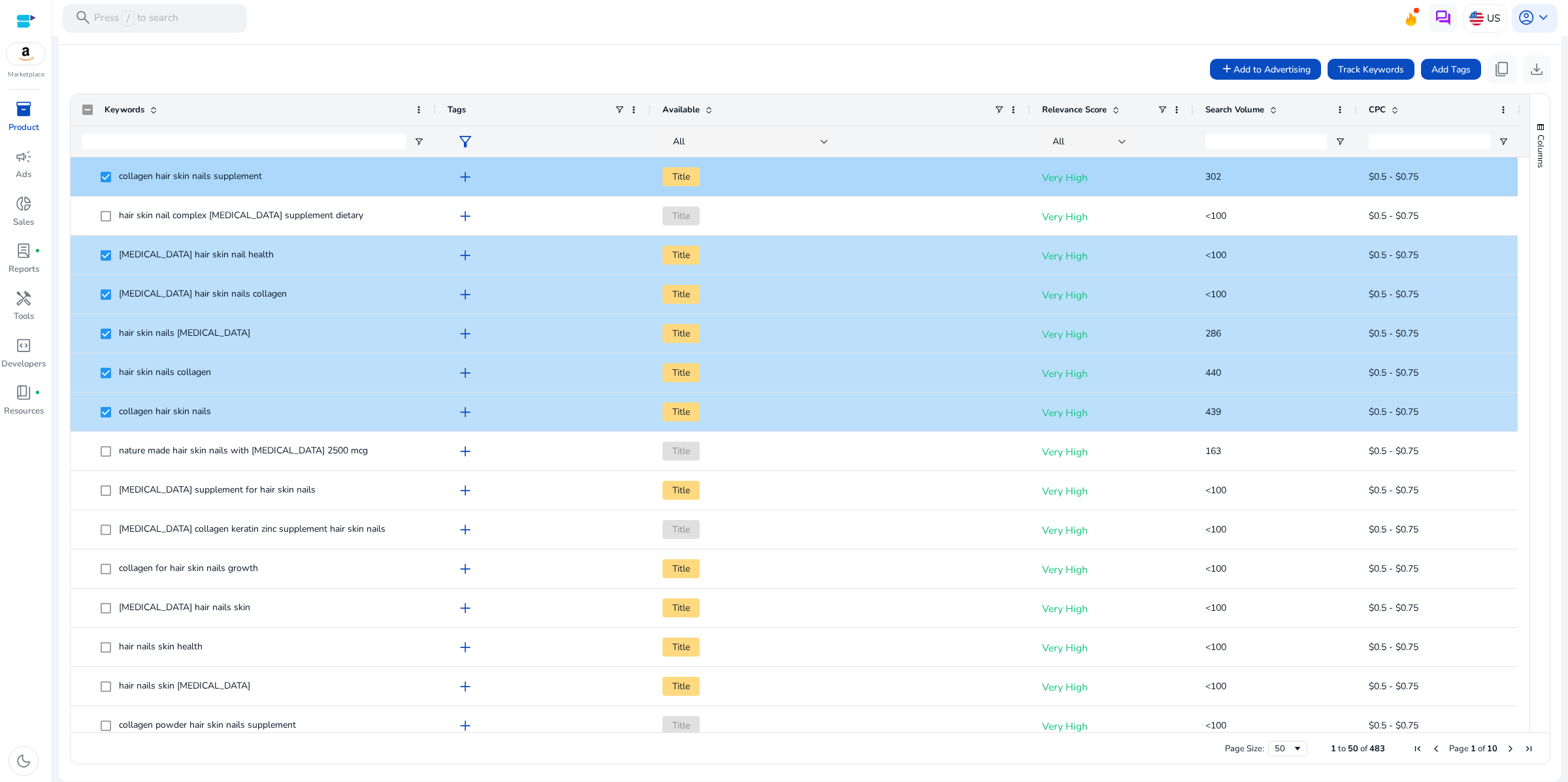
scroll to position [220, 0]
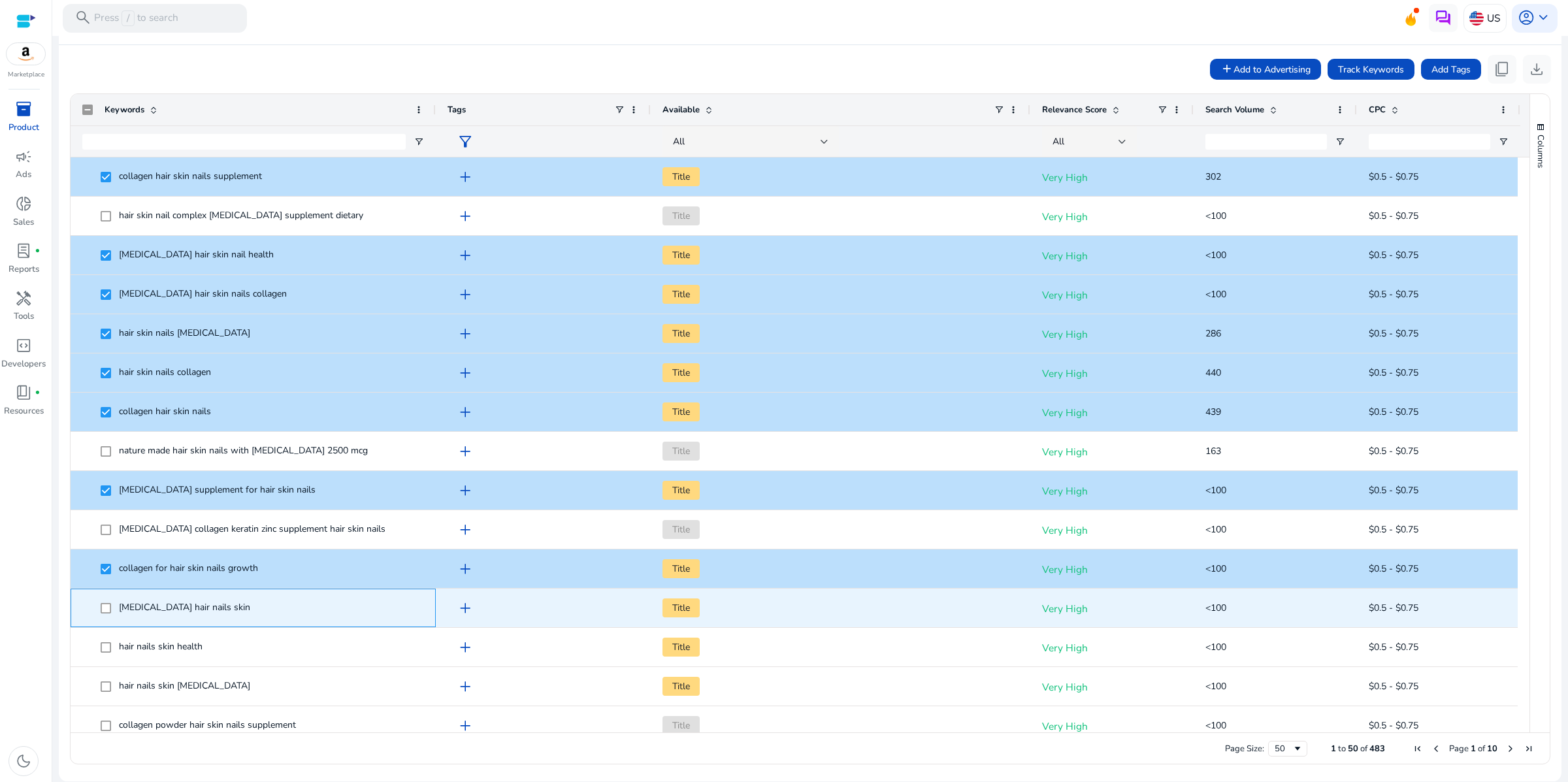
click at [103, 600] on span at bounding box center [110, 607] width 19 height 27
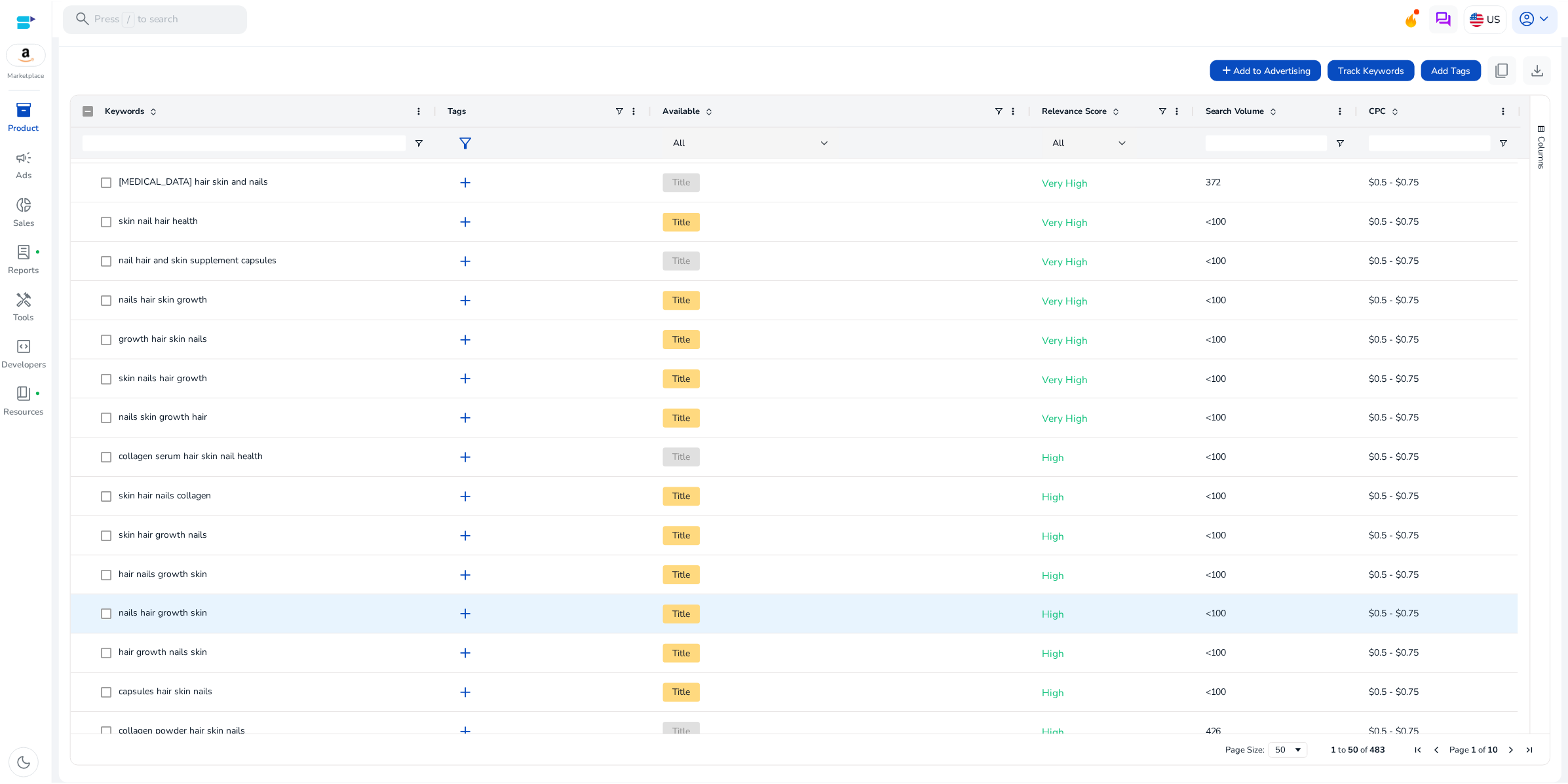
scroll to position [732, 0]
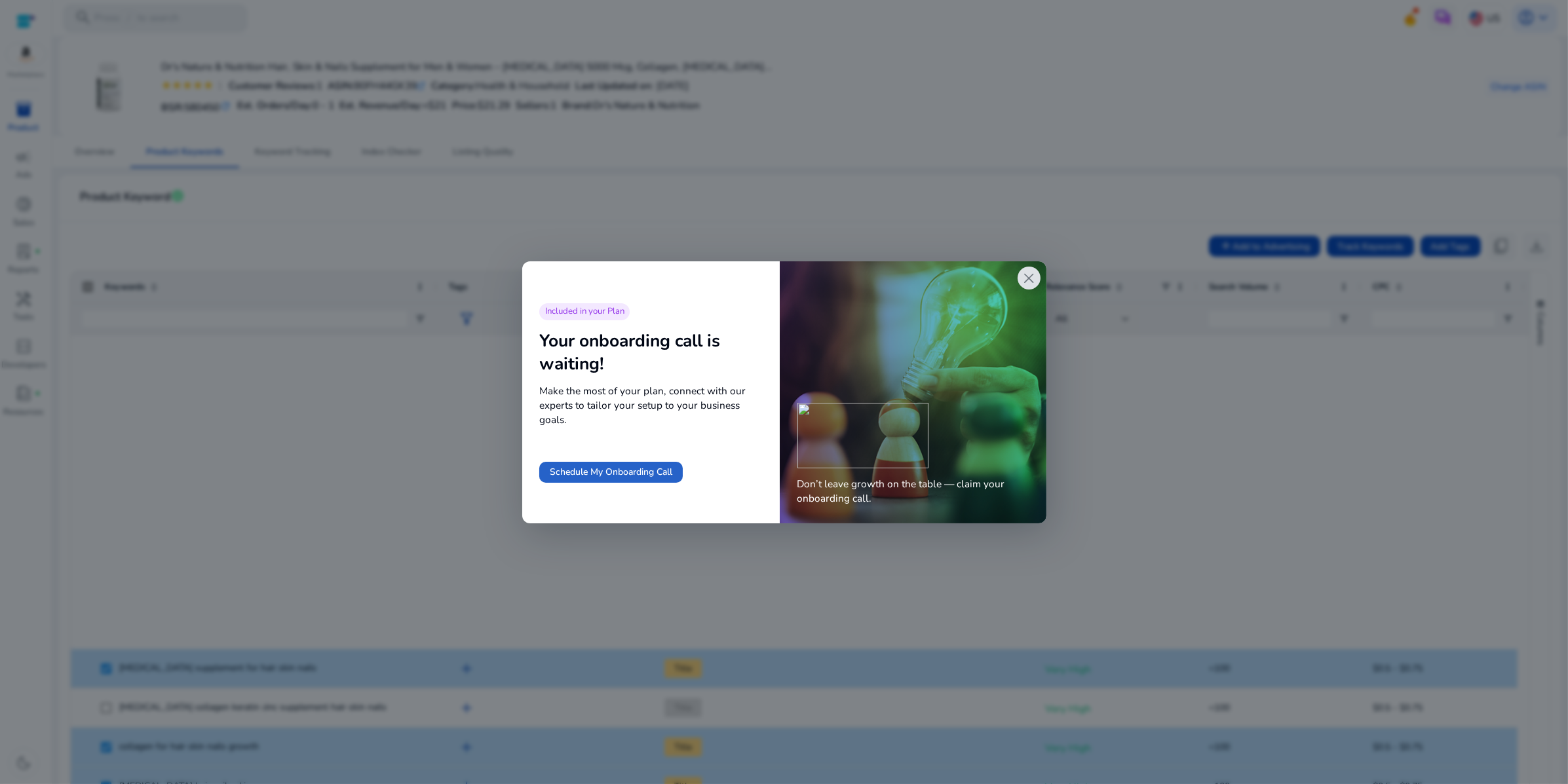
scroll to position [732, 0]
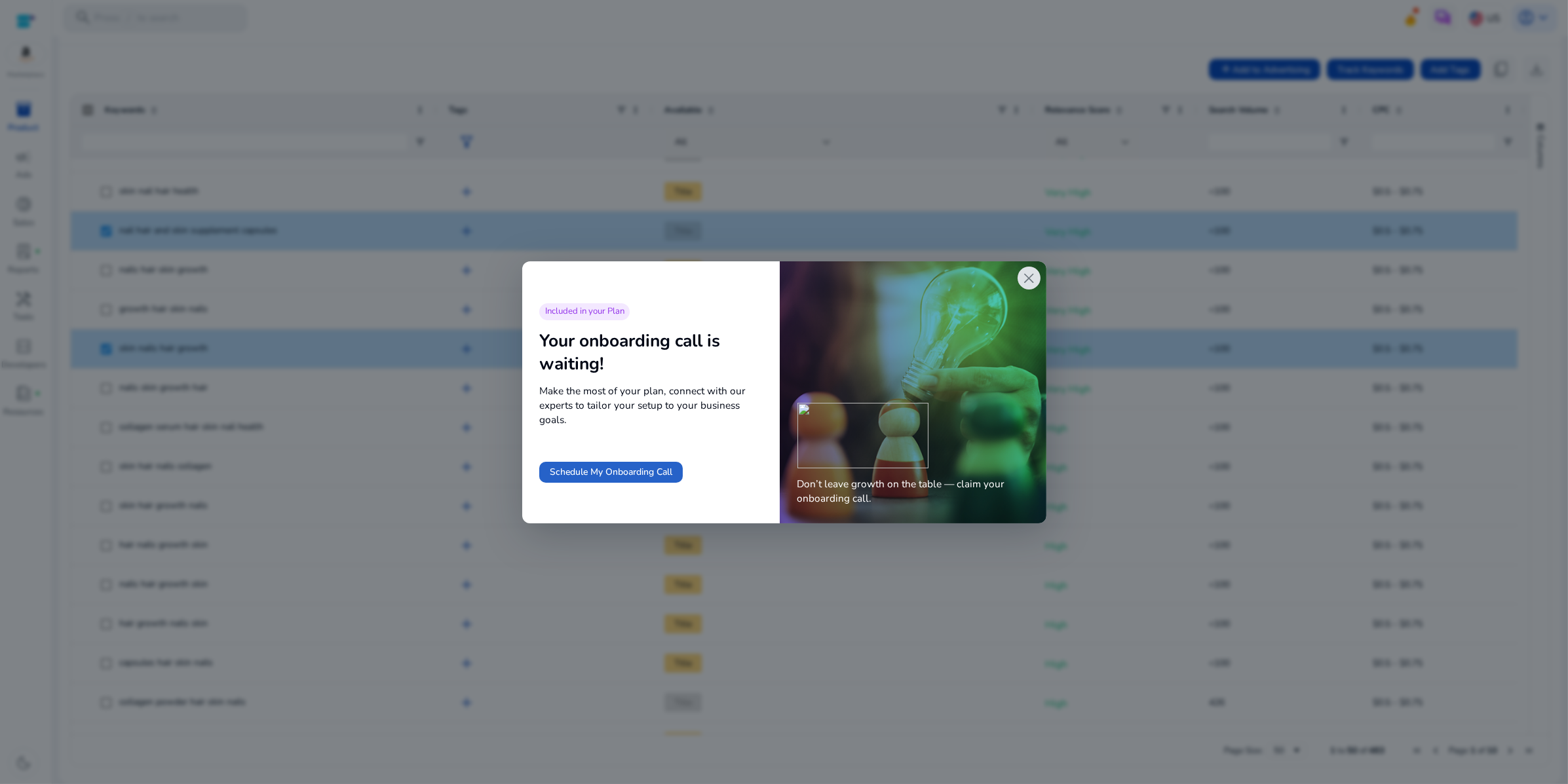
click at [1021, 282] on span "close" at bounding box center [1028, 278] width 17 height 17
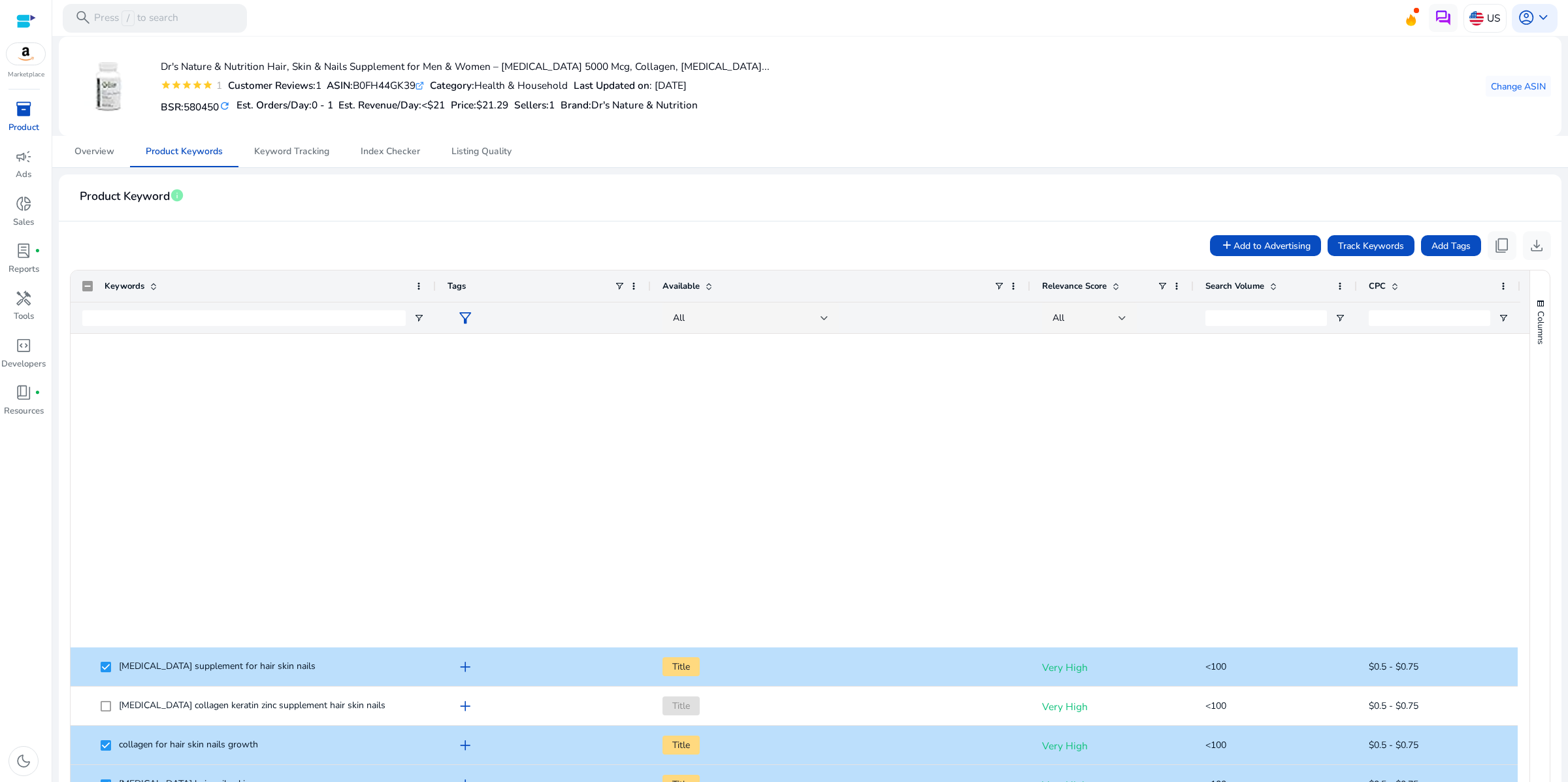
scroll to position [730, 0]
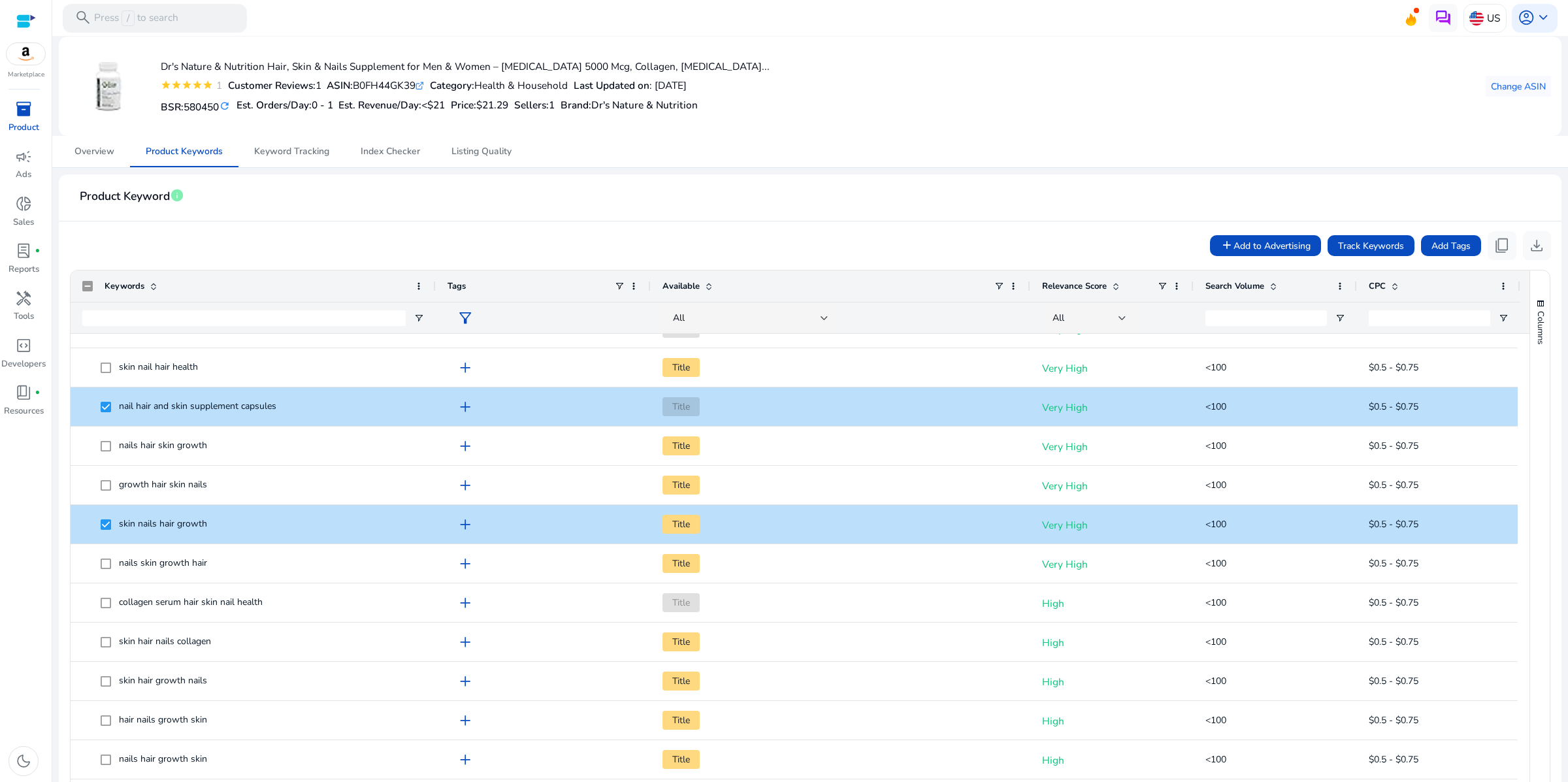
click at [532, 211] on mat-card "Product Keyword info add Add to Advertising Track Keywords Add Tags content_cop…" at bounding box center [809, 565] width 1502 height 783
click at [295, 156] on span "Keyword Tracking" at bounding box center [291, 152] width 75 height 9
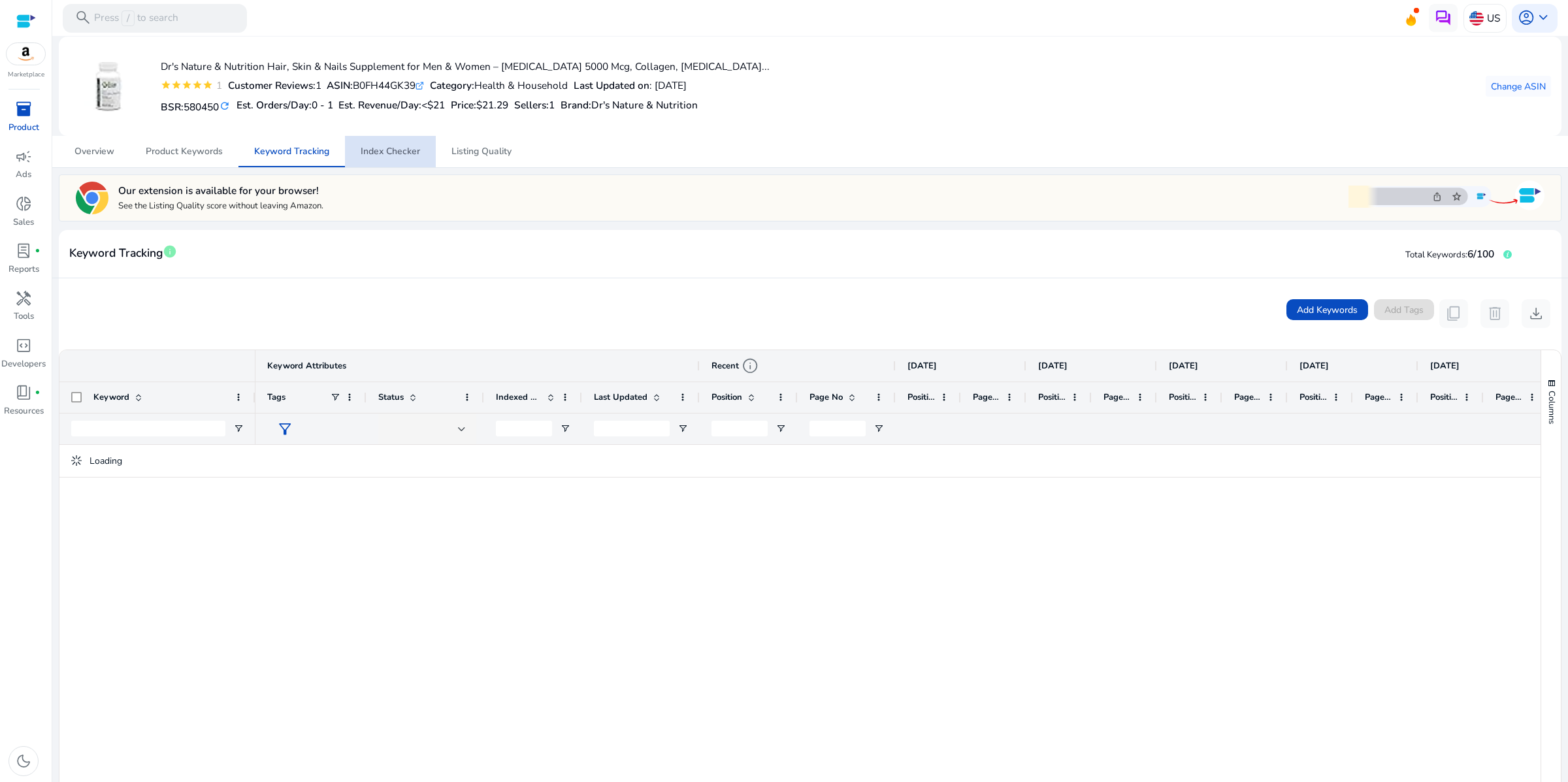
click at [401, 156] on span "Index Checker" at bounding box center [390, 152] width 60 height 9
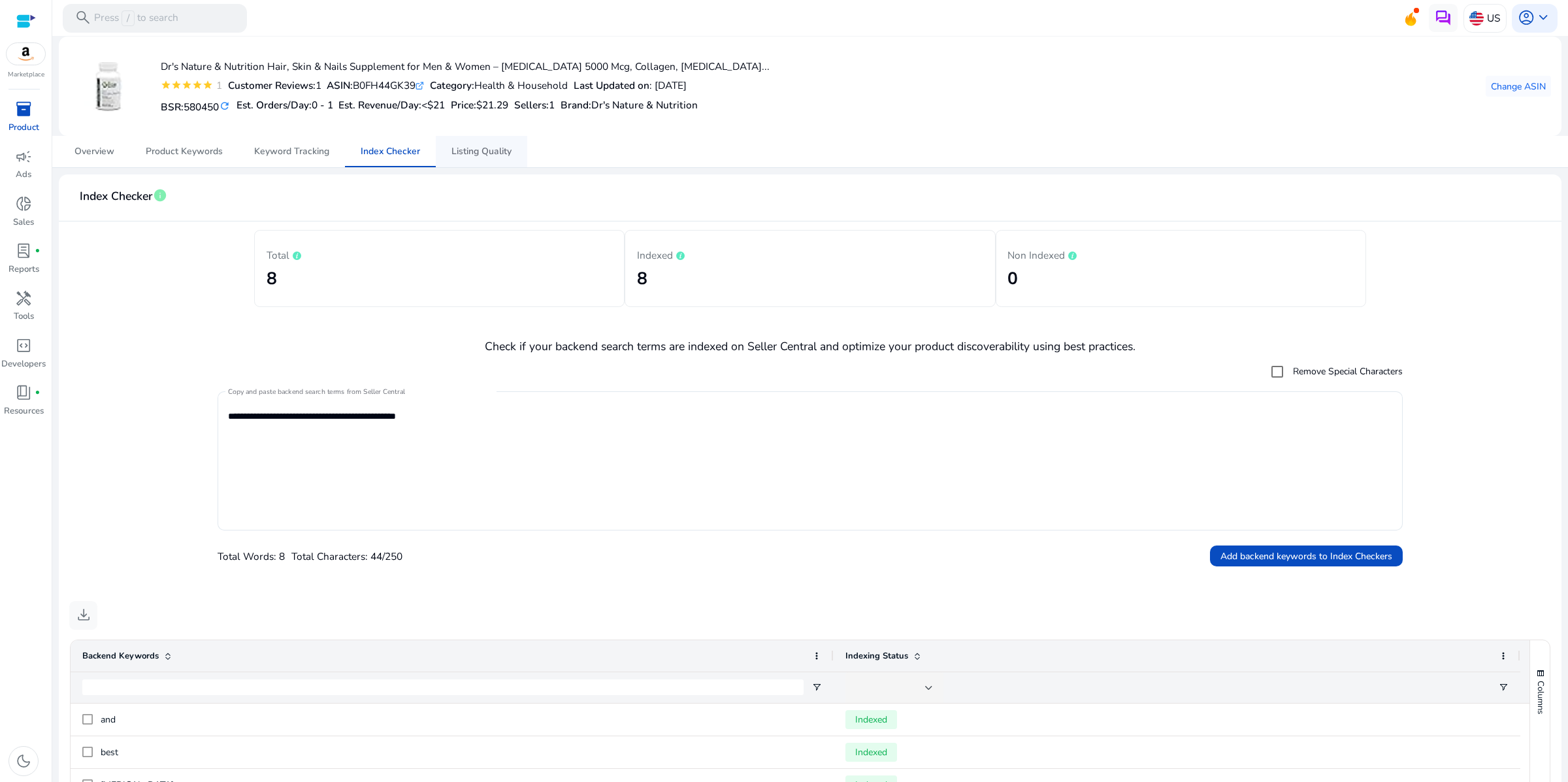
click at [492, 156] on span "Listing Quality" at bounding box center [481, 152] width 61 height 9
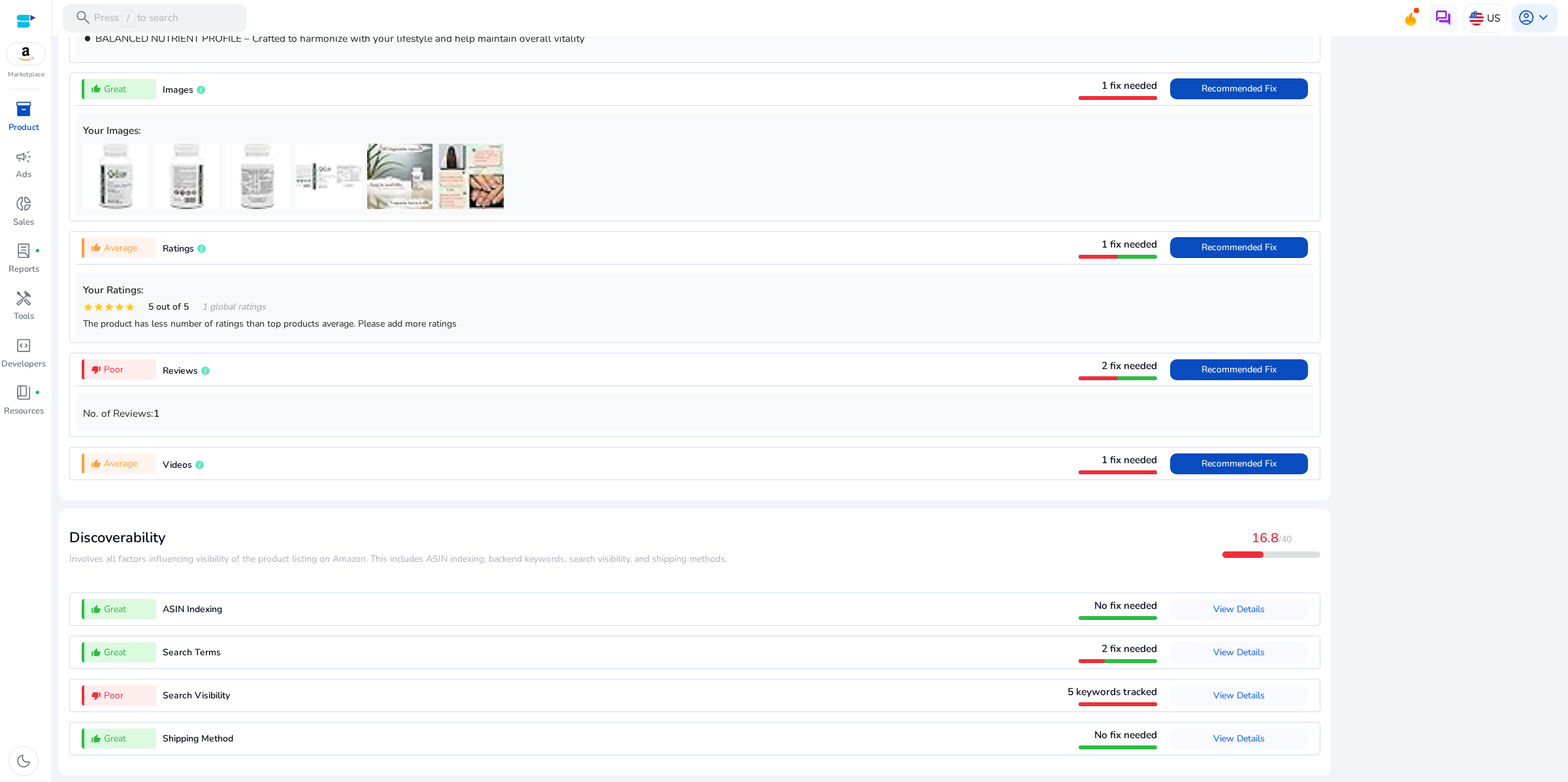
scroll to position [1254, 0]
click at [1213, 689] on span "View Details" at bounding box center [1238, 694] width 51 height 12
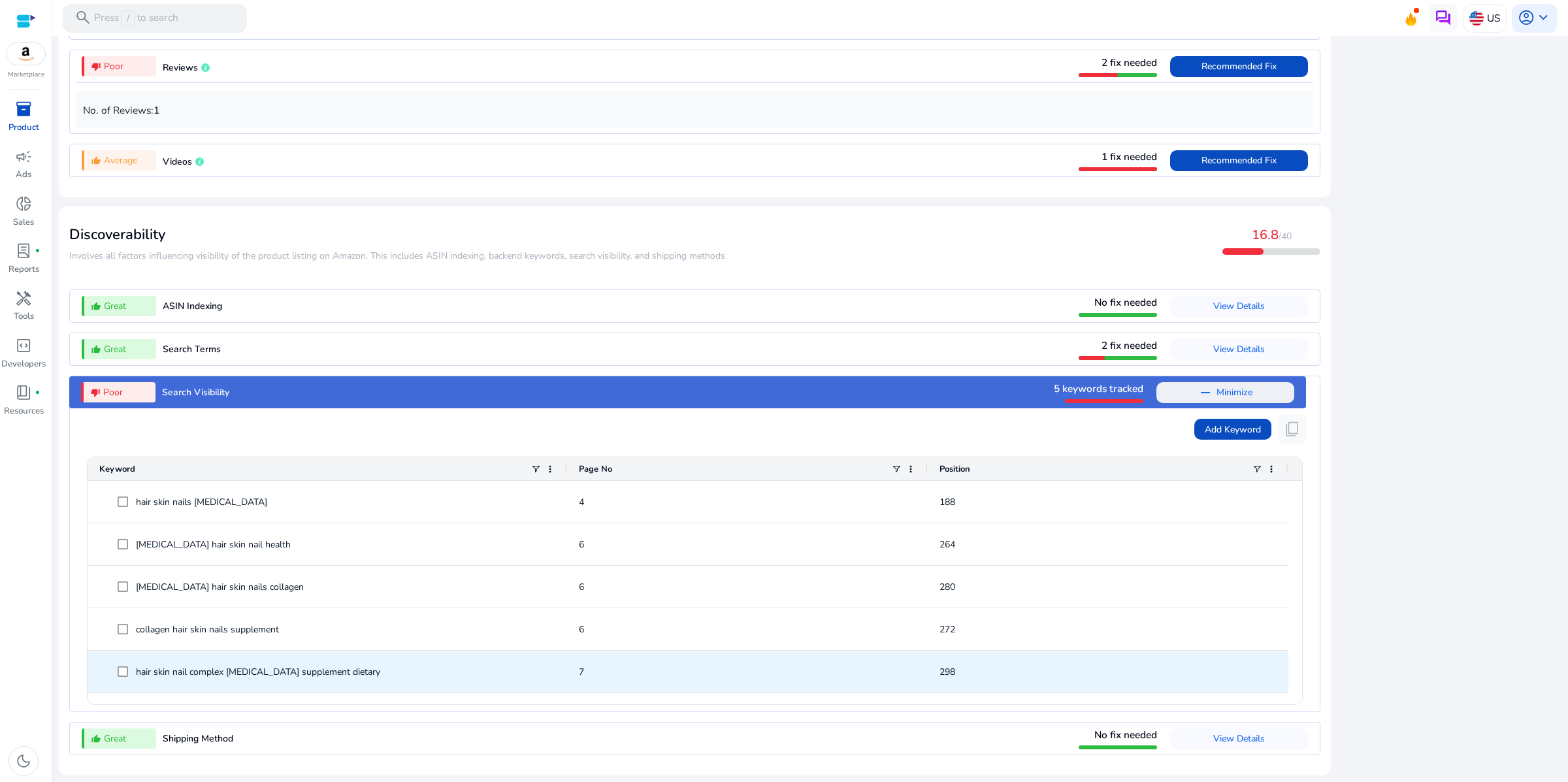
scroll to position [1571, 0]
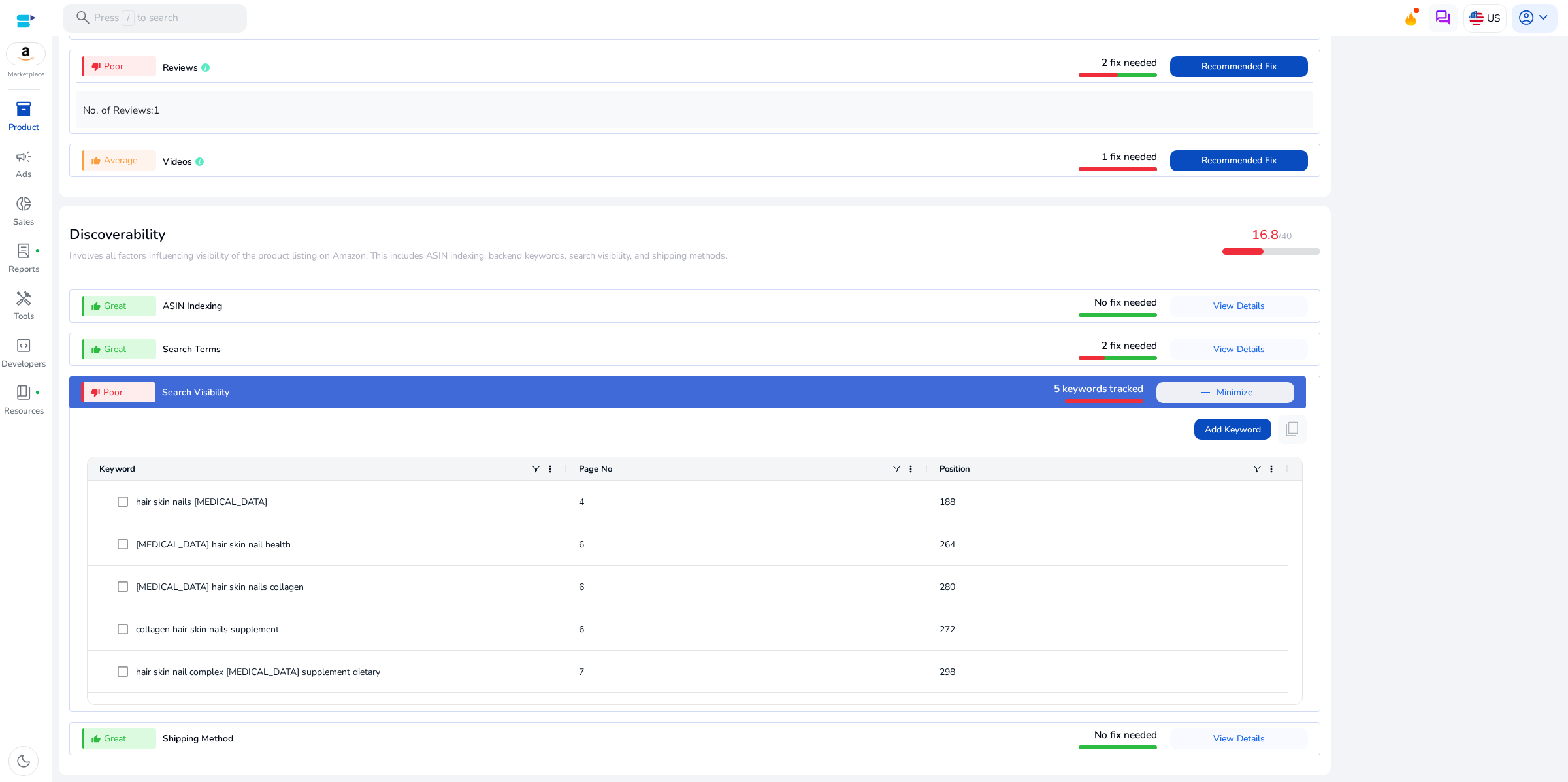
click at [1277, 414] on app-icon-holder "content_copy" at bounding box center [1291, 428] width 29 height 29
click at [1205, 423] on span "Add Keyword" at bounding box center [1233, 429] width 56 height 14
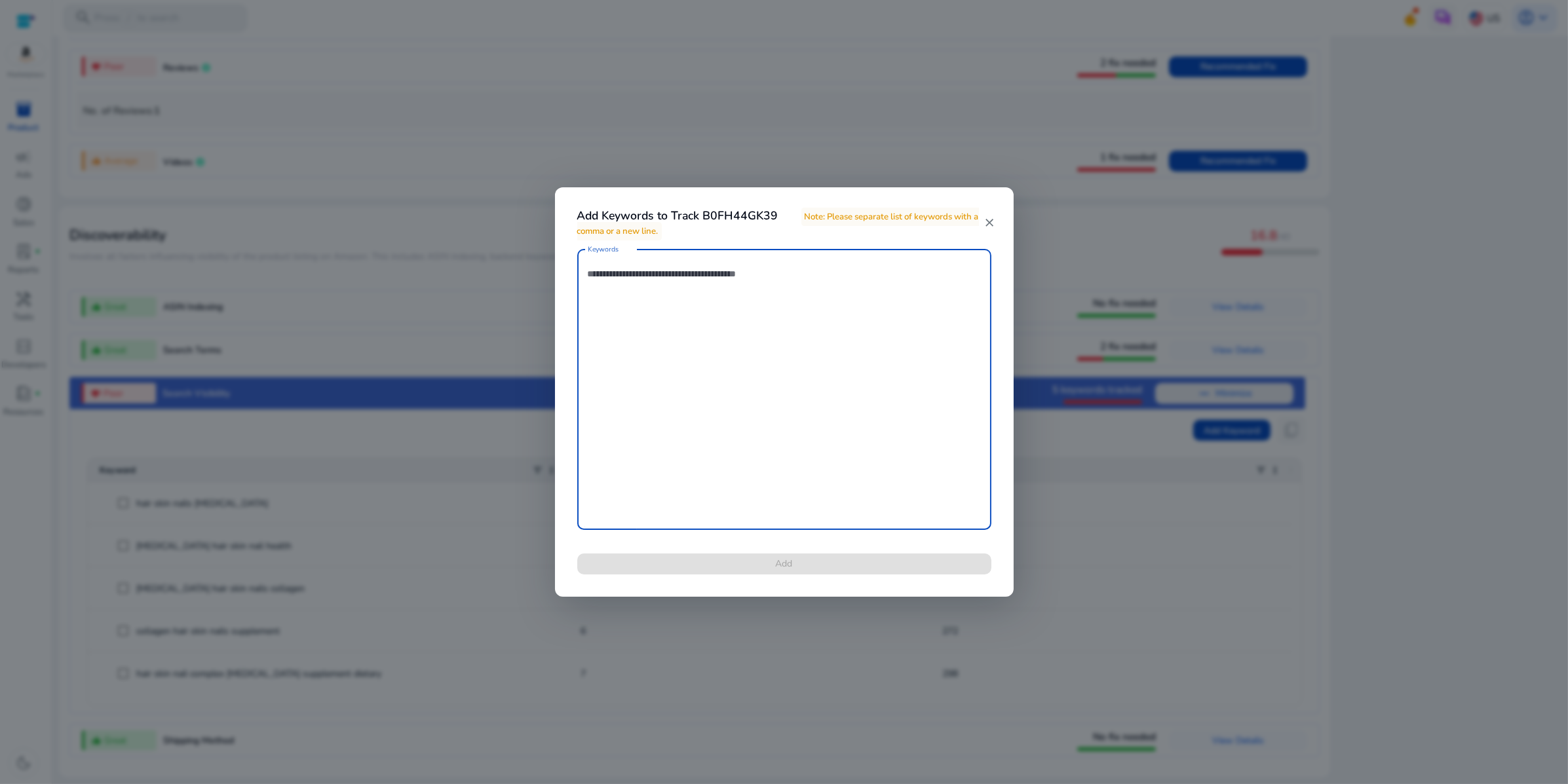
click at [986, 217] on mat-icon "close" at bounding box center [989, 222] width 11 height 13
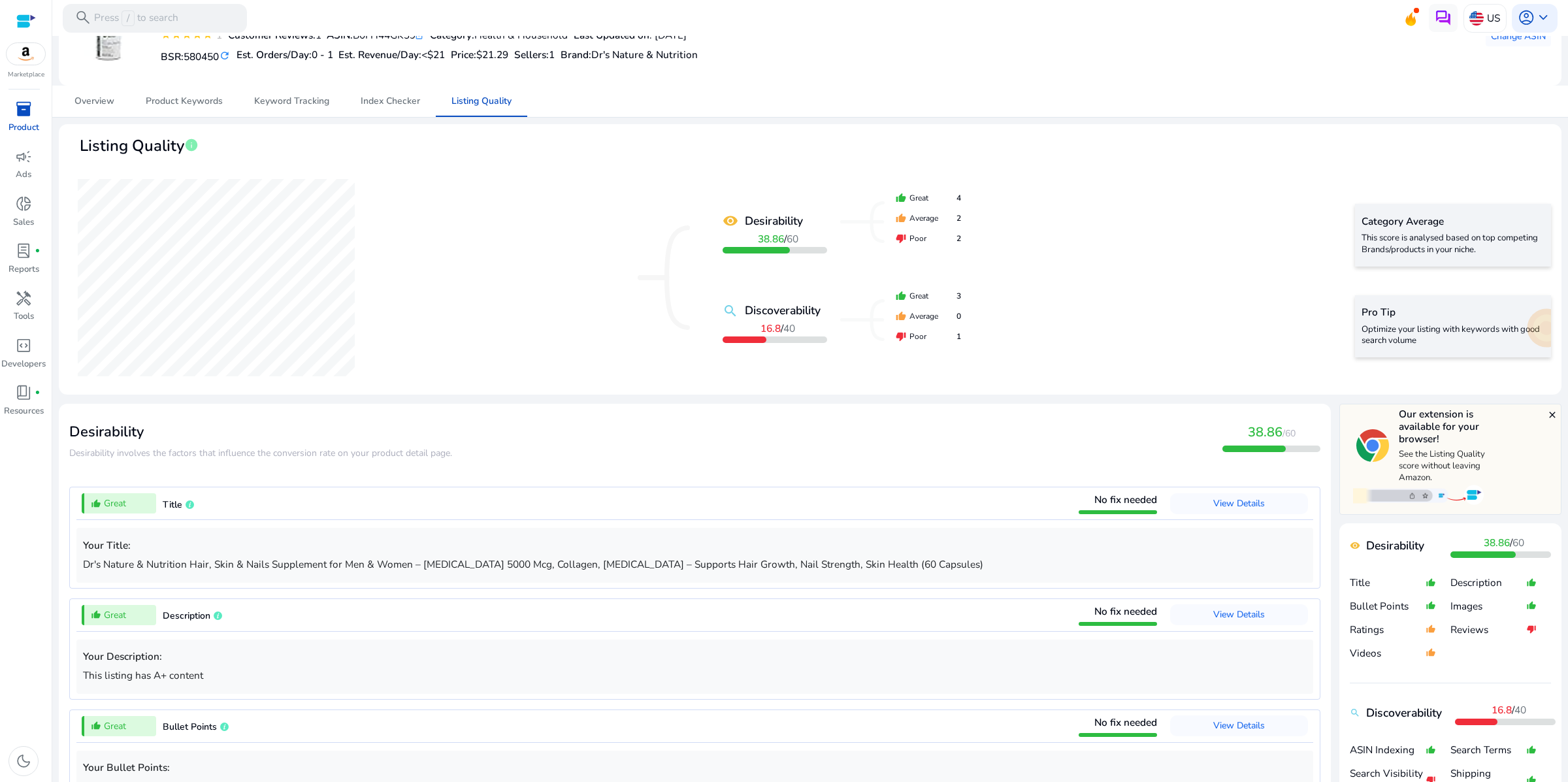
scroll to position [0, 0]
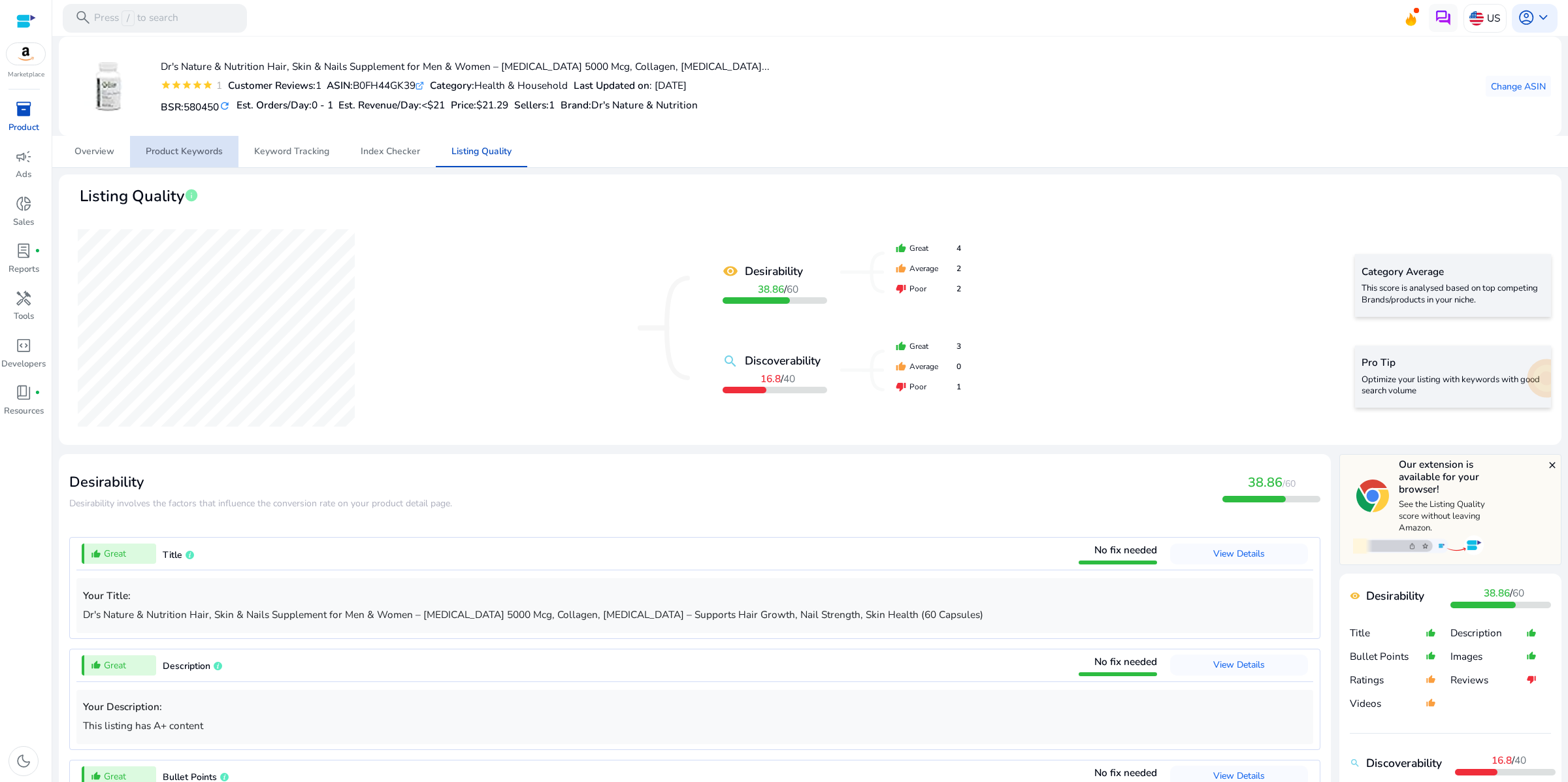
click at [209, 156] on span "Product Keywords" at bounding box center [183, 152] width 77 height 9
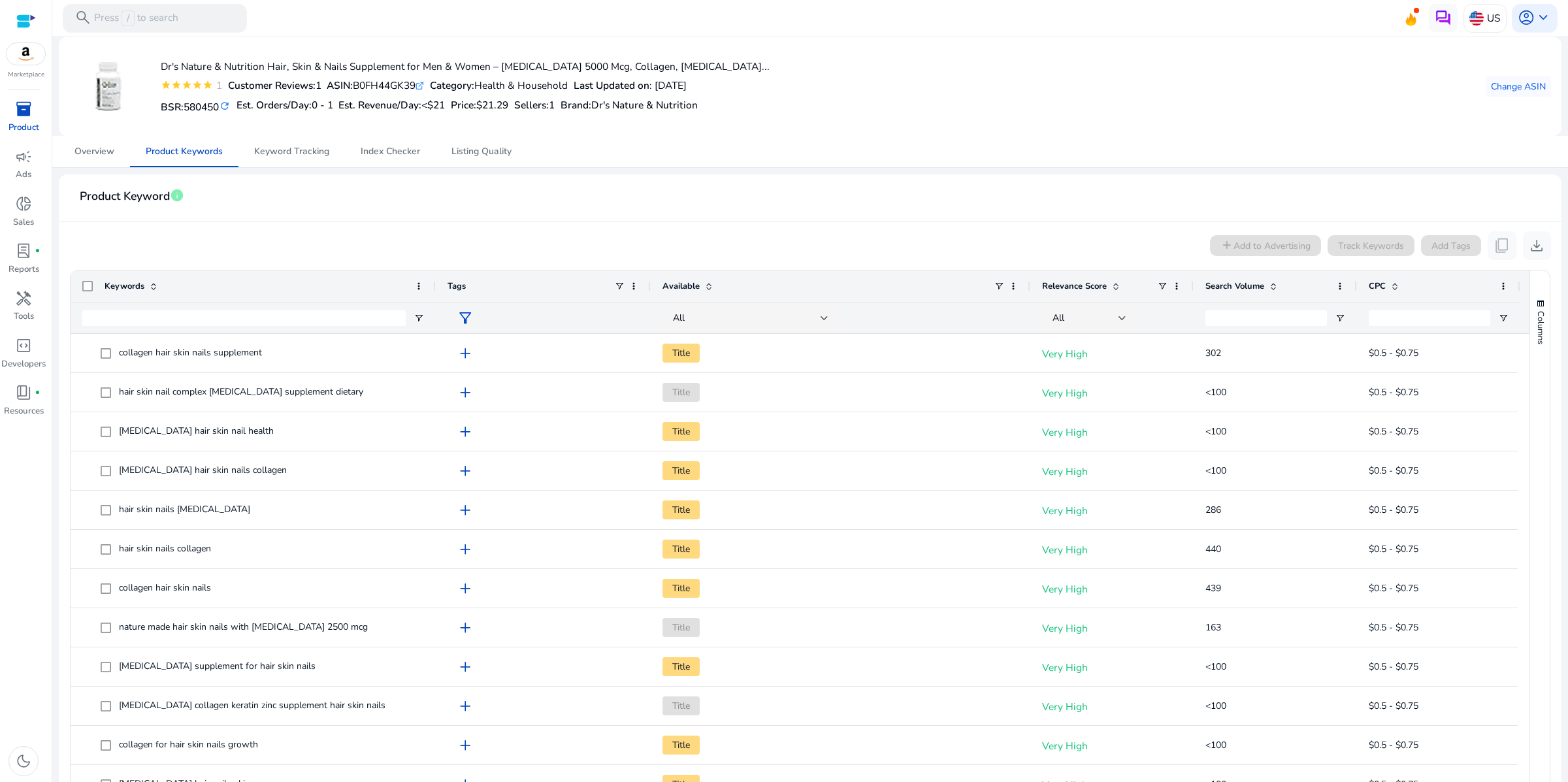
click at [374, 260] on div "add Add to Advertising Track Keywords Add Tags content_copy download" at bounding box center [809, 245] width 1481 height 29
click at [1534, 20] on span "keyboard_arrow_down" at bounding box center [1543, 18] width 17 height 17
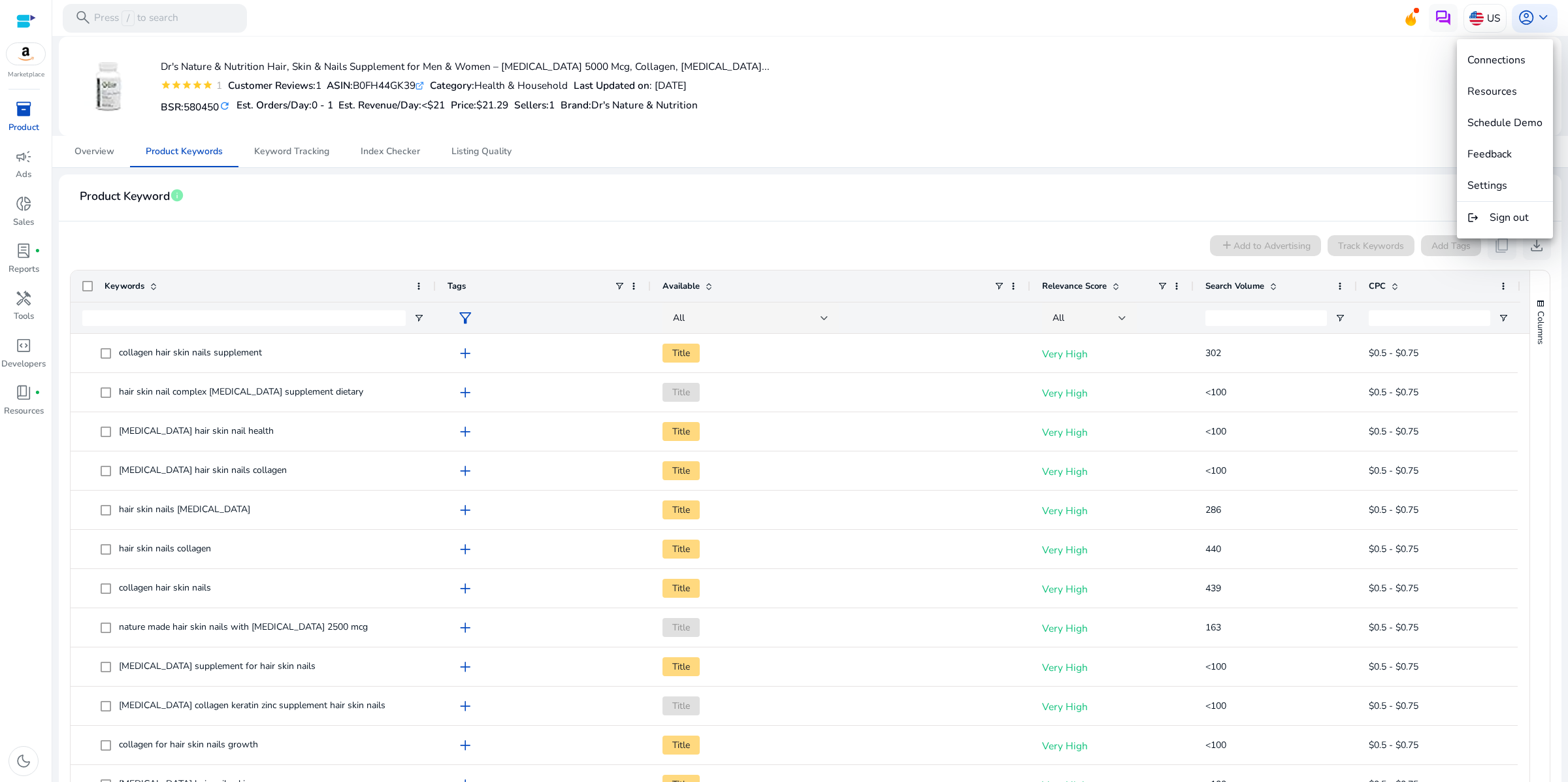
click at [1299, 108] on div at bounding box center [784, 391] width 1568 height 782
